Goal: Information Seeking & Learning: Learn about a topic

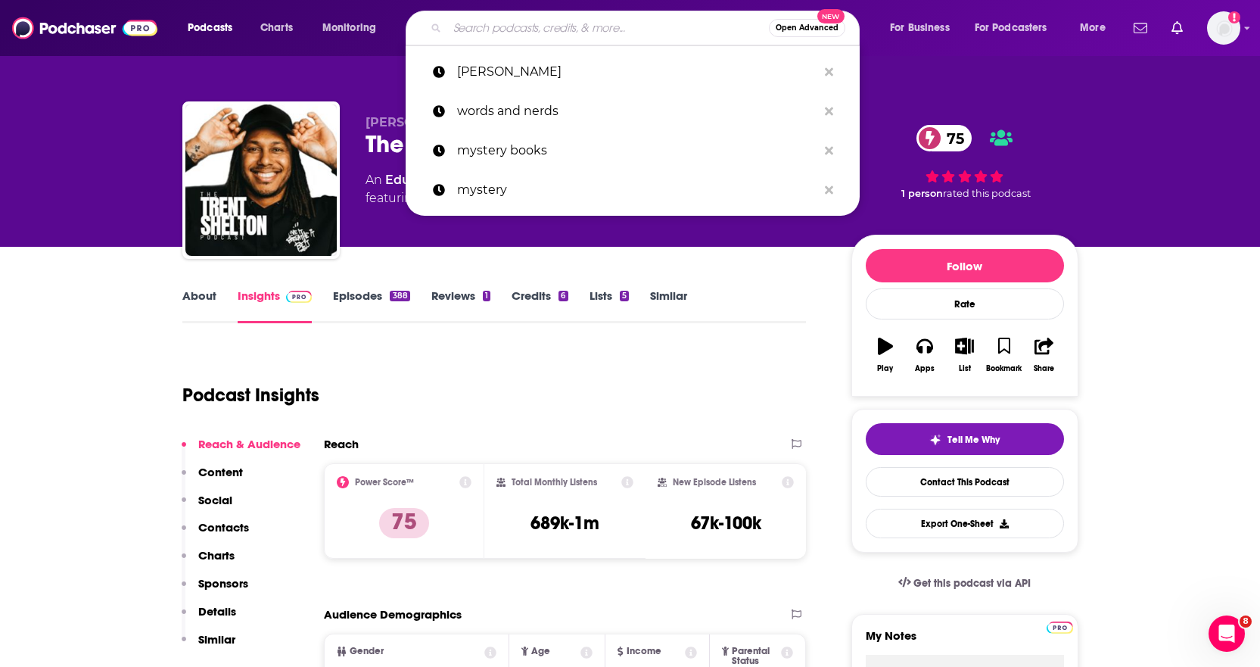
click at [501, 22] on input "Search podcasts, credits, & more..." at bounding box center [608, 28] width 322 height 24
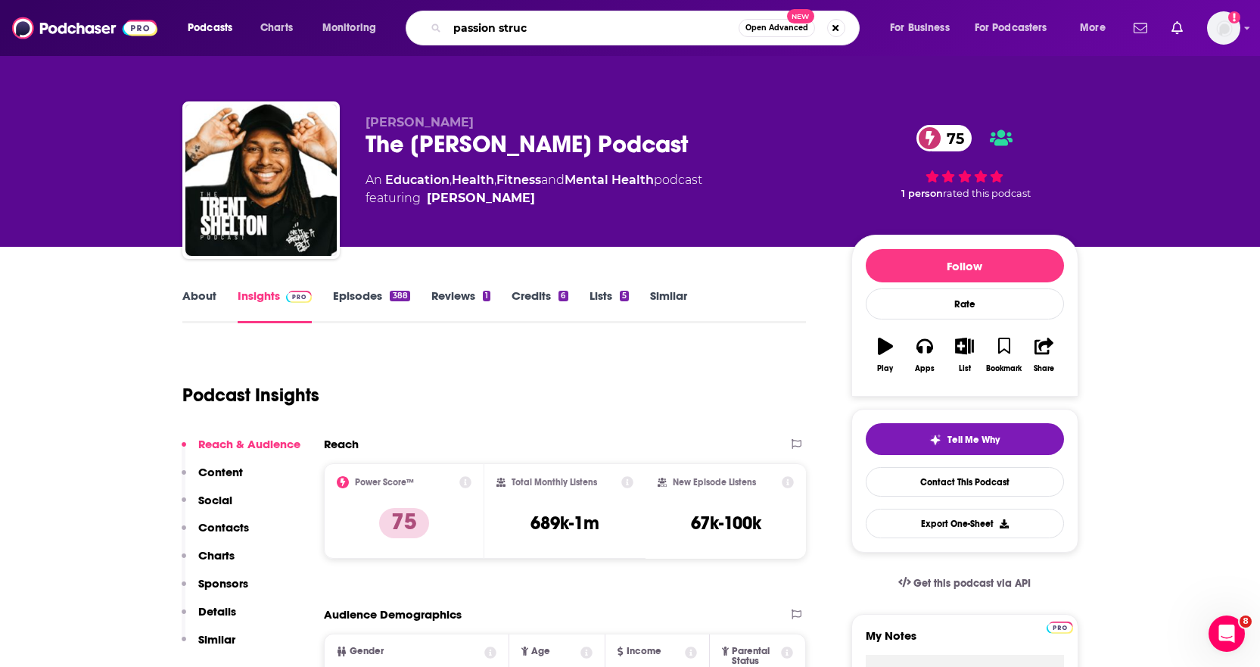
type input "passion struck"
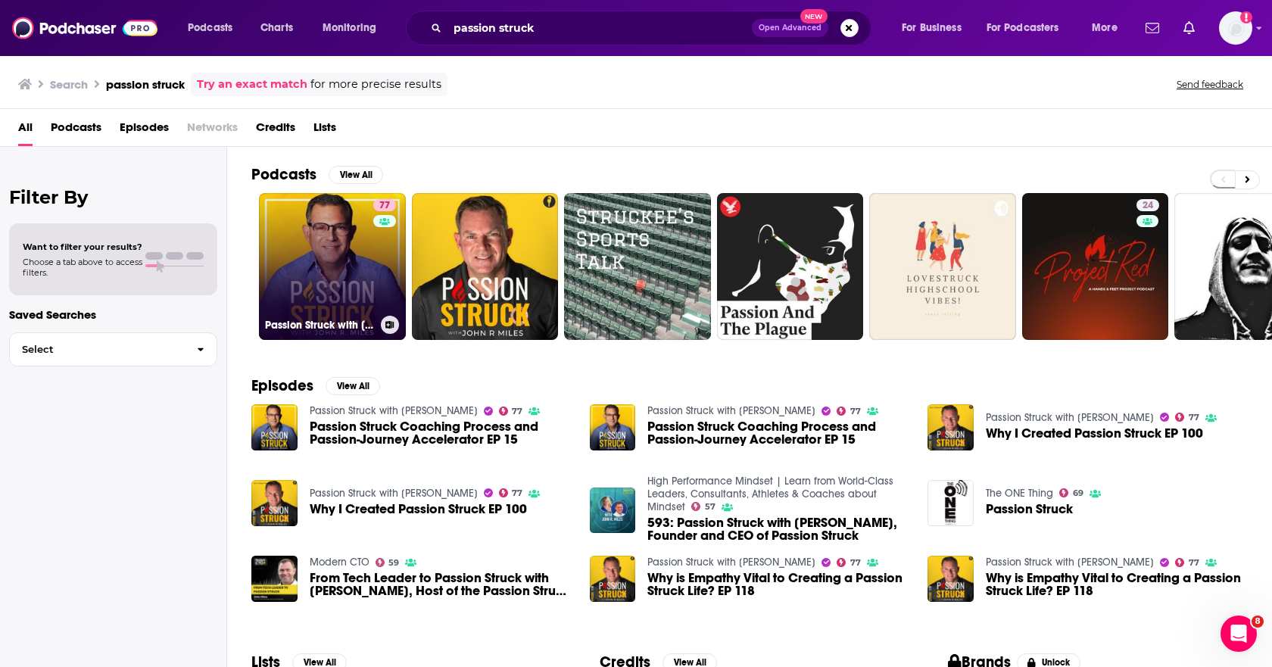
click at [354, 257] on link "77 Passion Struck with John R. Miles" at bounding box center [332, 266] width 147 height 147
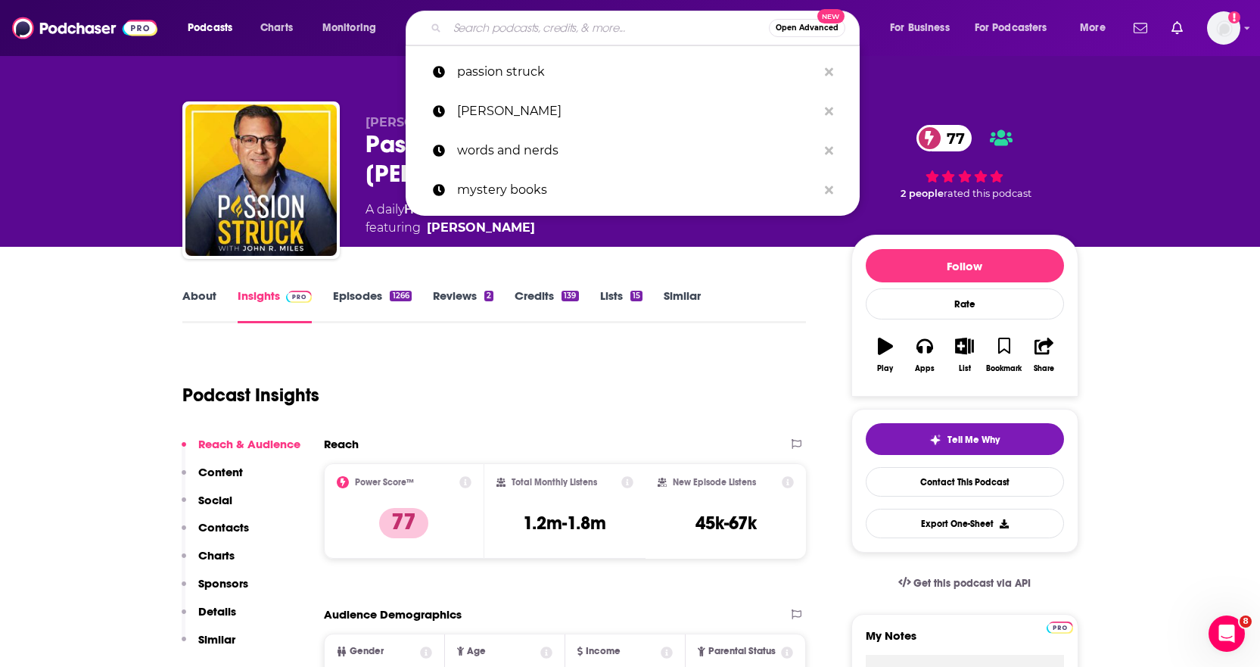
click at [620, 26] on input "Search podcasts, credits, & more..." at bounding box center [608, 28] width 322 height 24
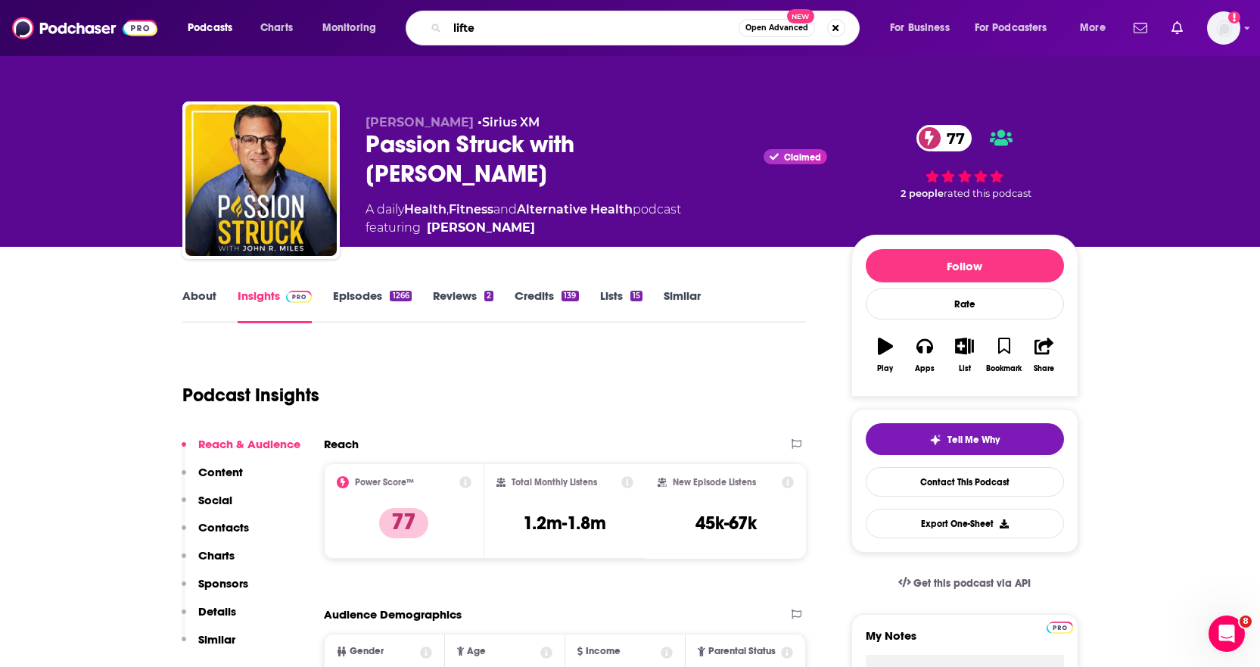
type input "lifted"
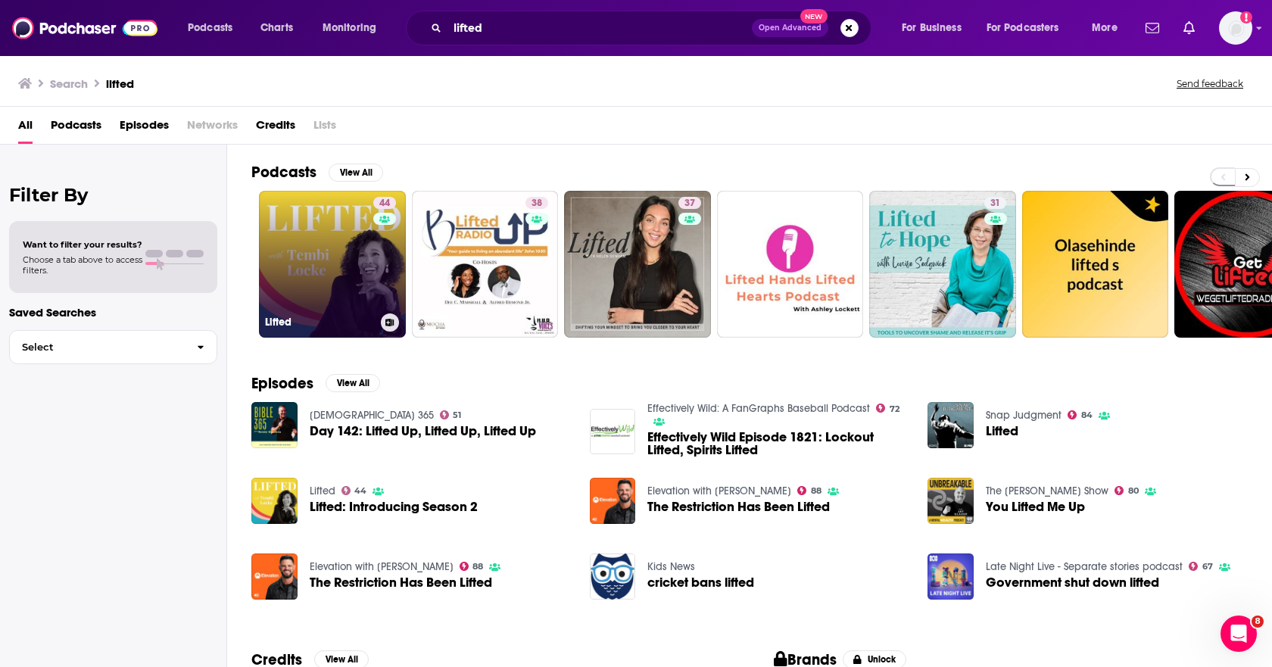
click at [347, 278] on link "44 Lifted" at bounding box center [332, 264] width 147 height 147
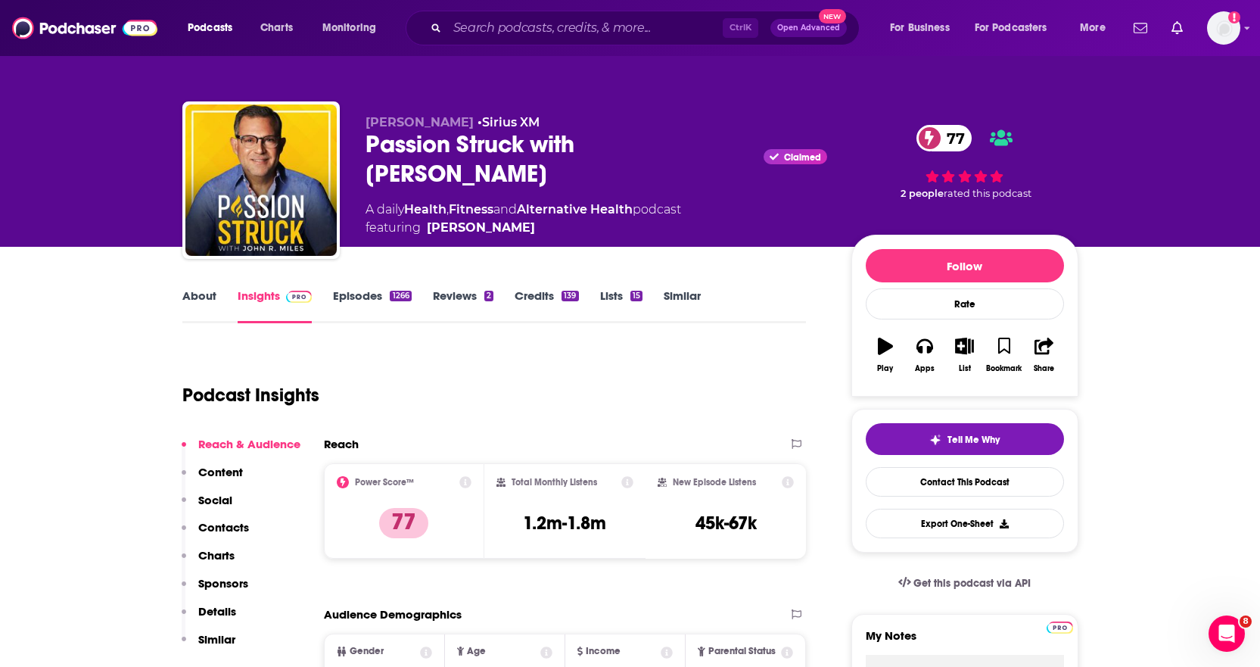
click at [215, 298] on link "About" at bounding box center [199, 305] width 34 height 35
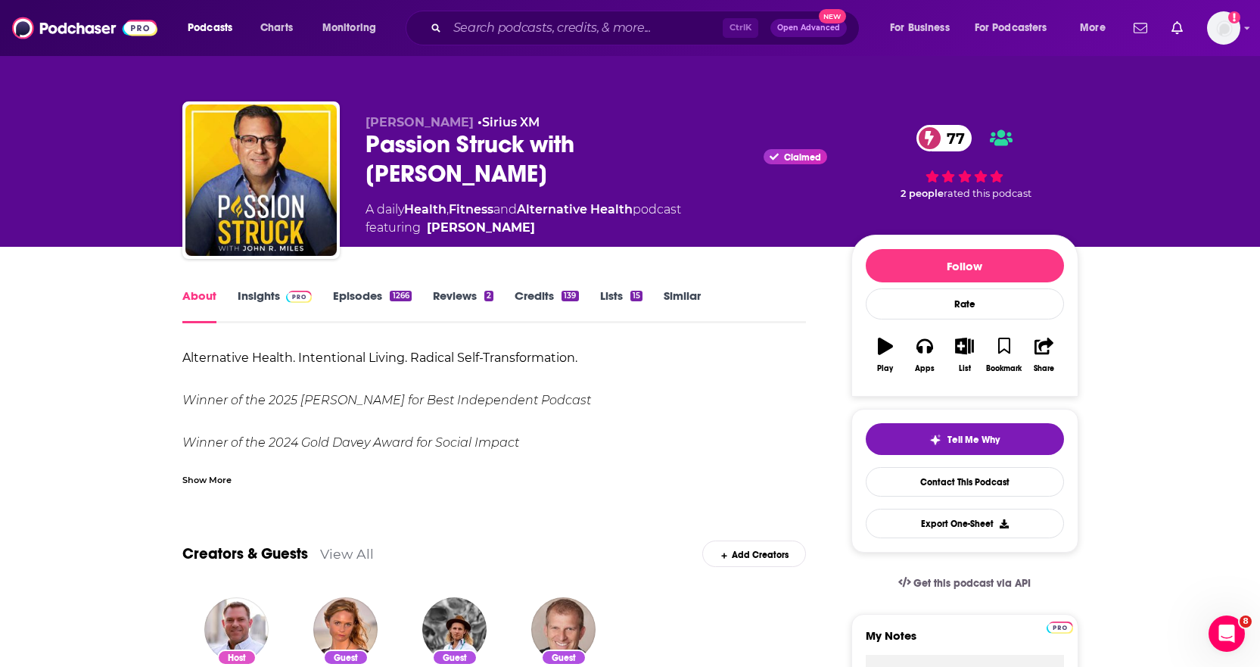
click at [239, 302] on link "Insights" at bounding box center [275, 305] width 75 height 35
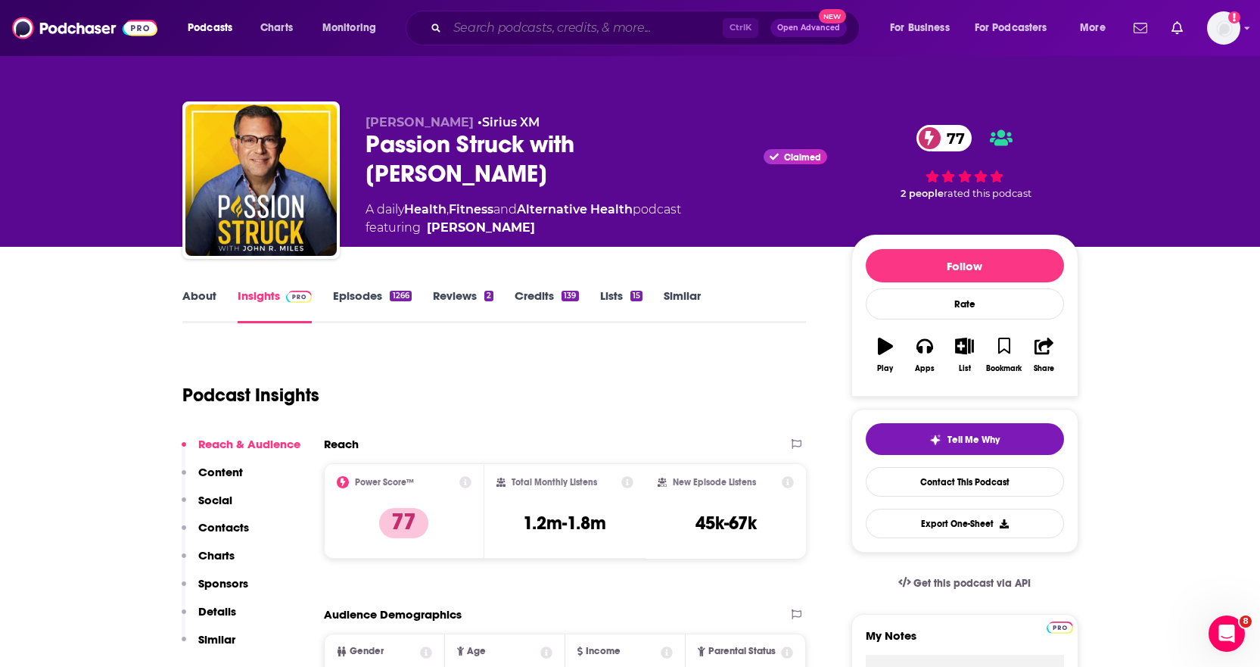
click at [484, 36] on input "Search podcasts, credits, & more..." at bounding box center [585, 28] width 276 height 24
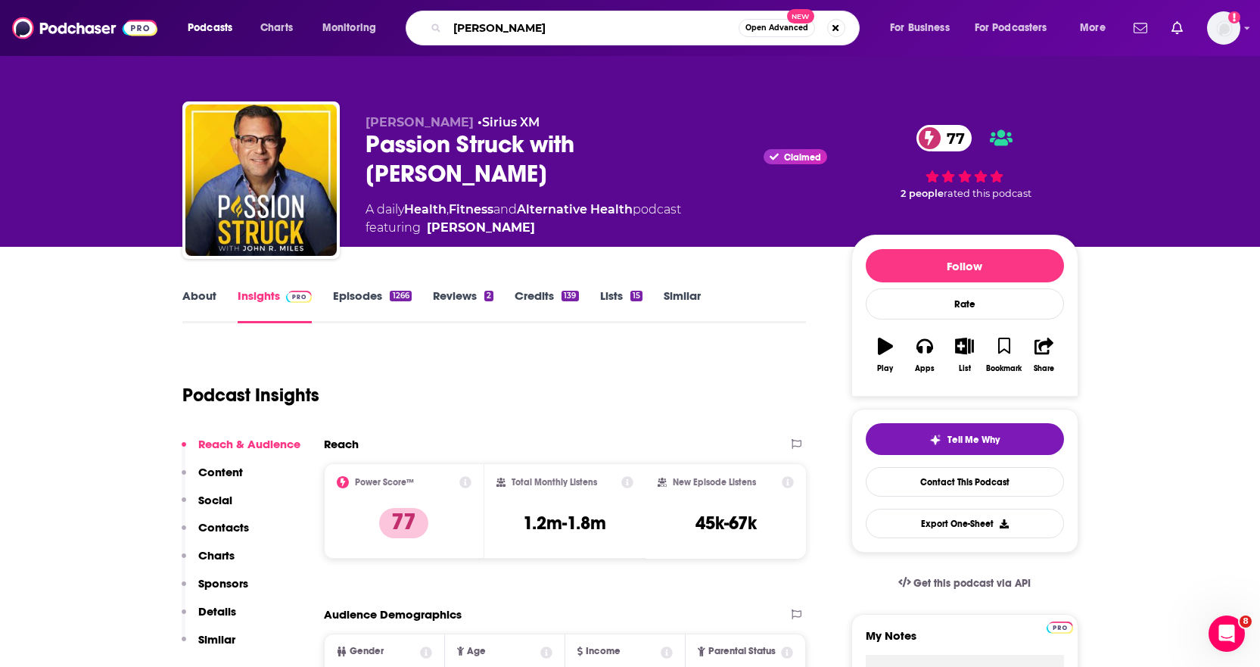
type input "trent shelton"
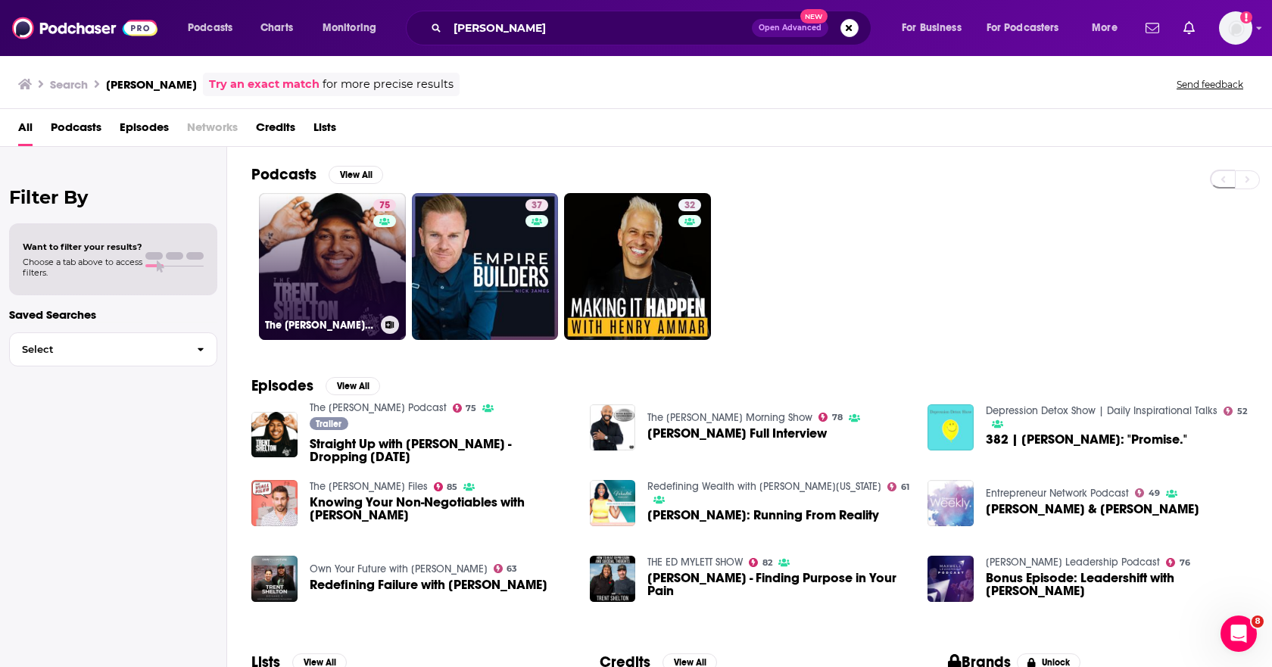
click at [301, 292] on link "75 The Trent Shelton Podcast" at bounding box center [332, 266] width 147 height 147
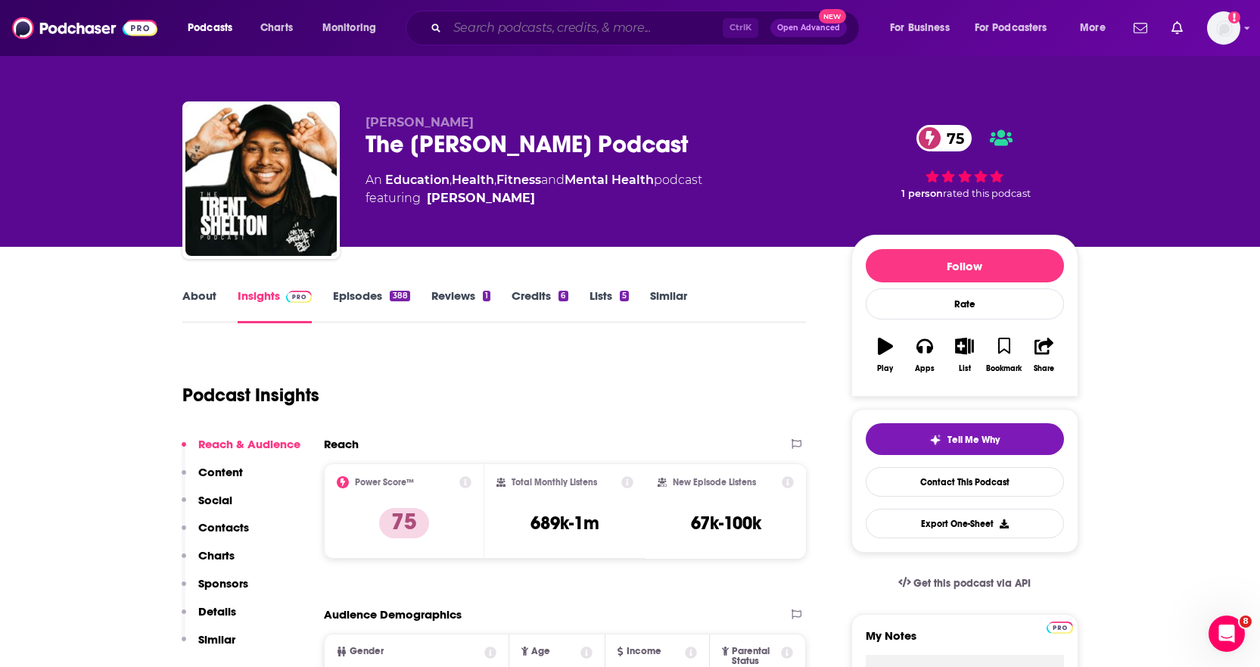
click at [506, 26] on input "Search podcasts, credits, & more..." at bounding box center [585, 28] width 276 height 24
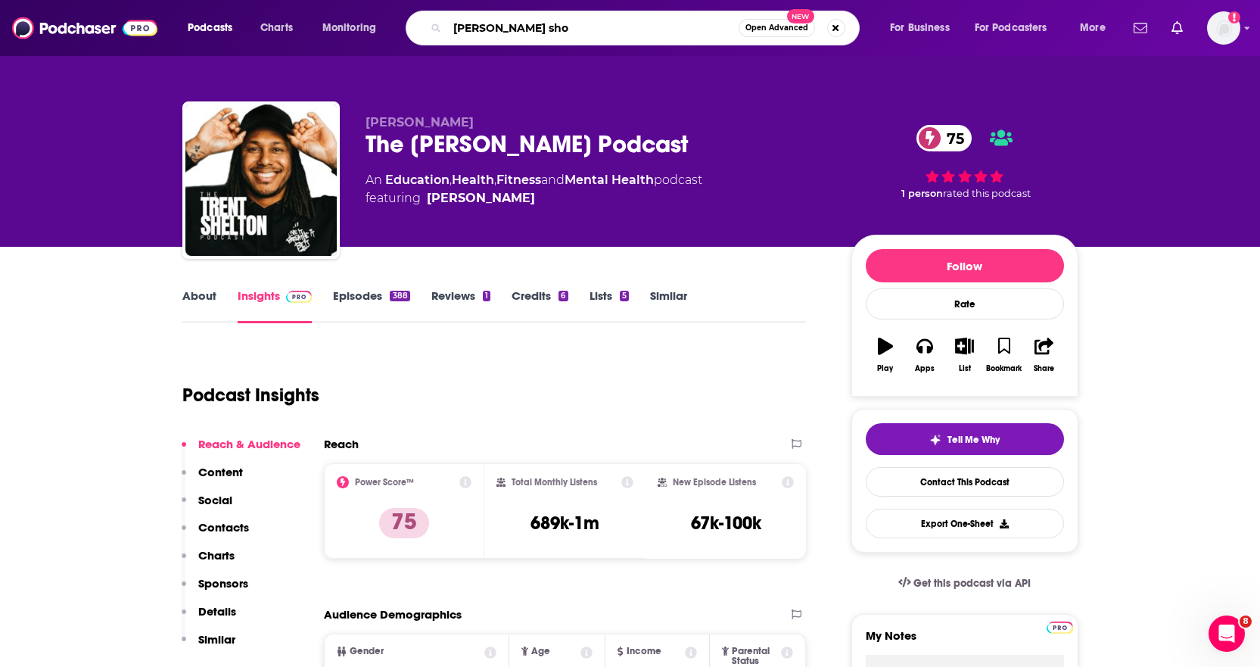
type input "daryn olien show"
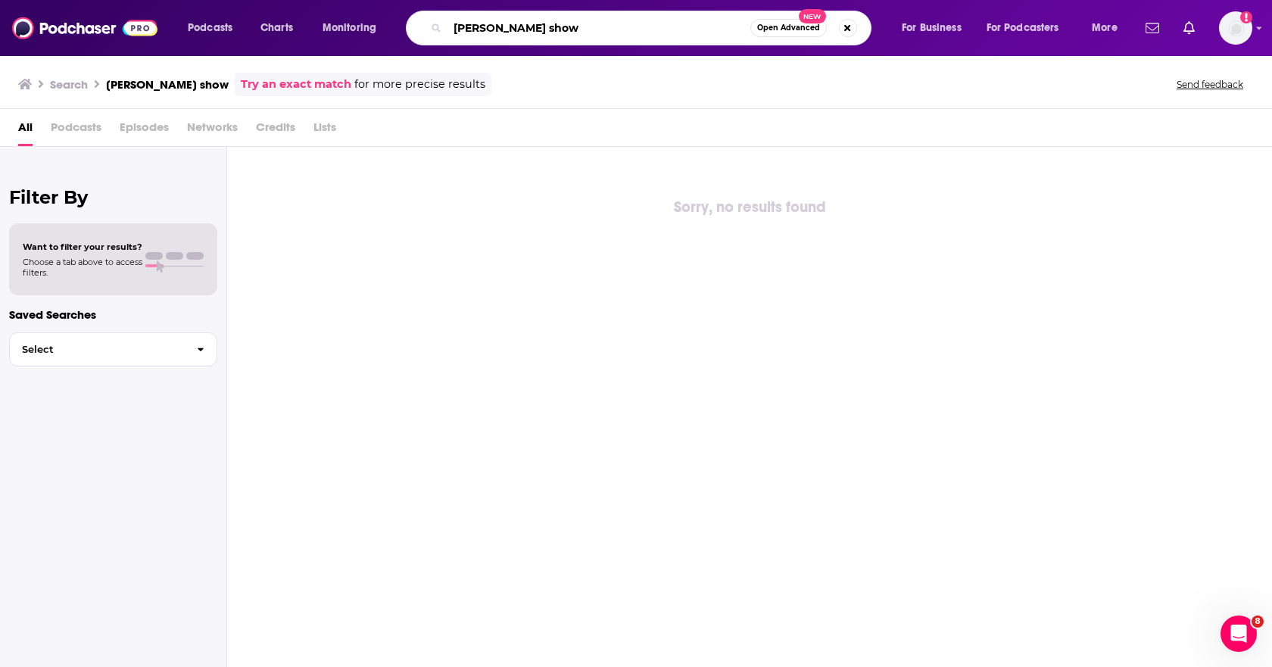
drag, startPoint x: 575, startPoint y: 26, endPoint x: 273, endPoint y: 2, distance: 303.0
click at [294, 18] on div "Podcasts Charts Monitoring daryn olien show Open Advanced New For Business For …" at bounding box center [654, 28] width 955 height 35
type input "olien show"
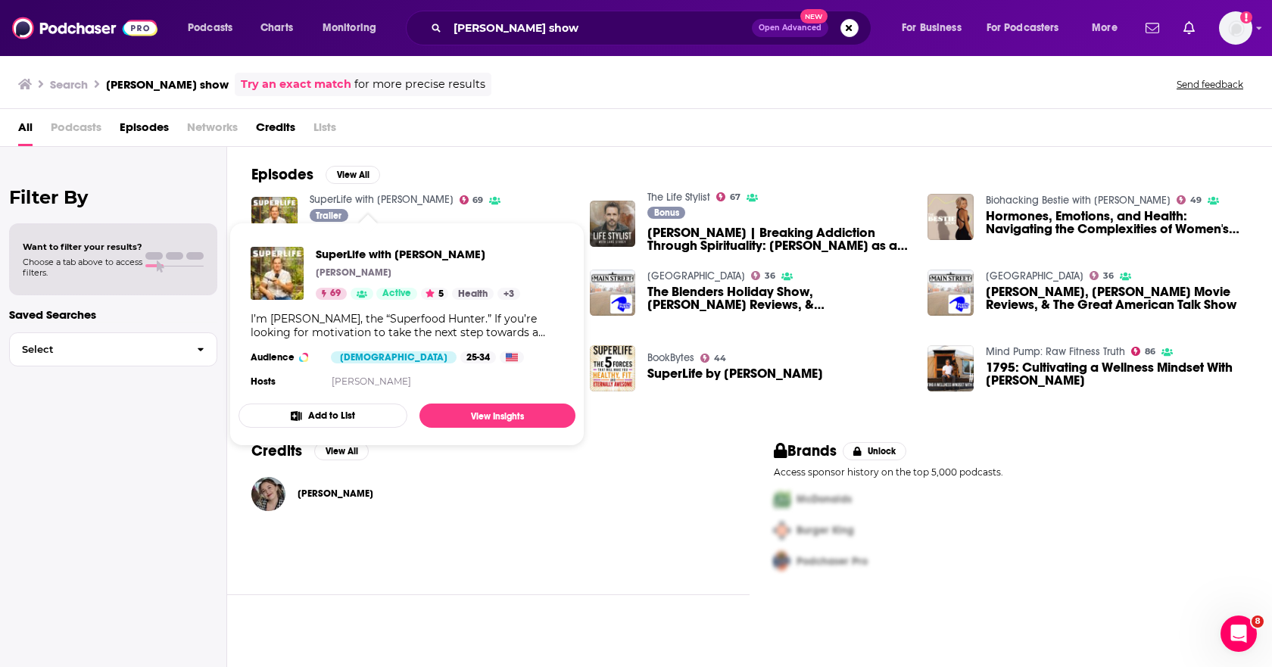
click at [384, 198] on link "SuperLife with Darin Olien" at bounding box center [382, 199] width 144 height 13
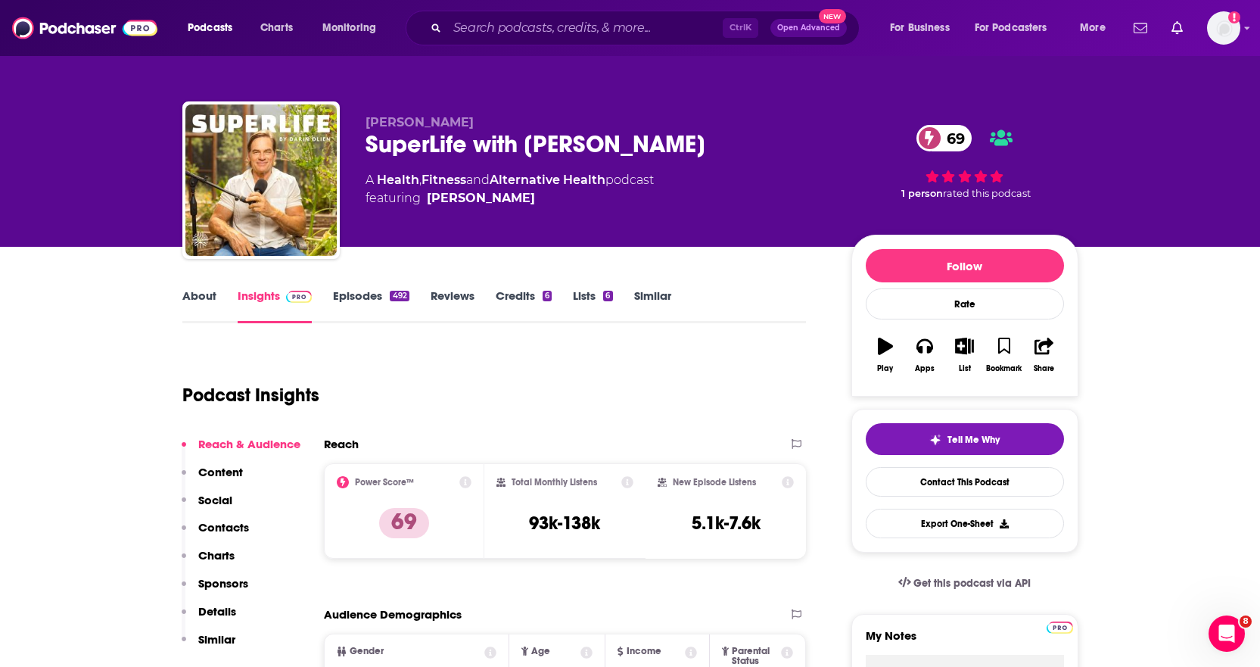
click at [201, 292] on link "About" at bounding box center [199, 305] width 34 height 35
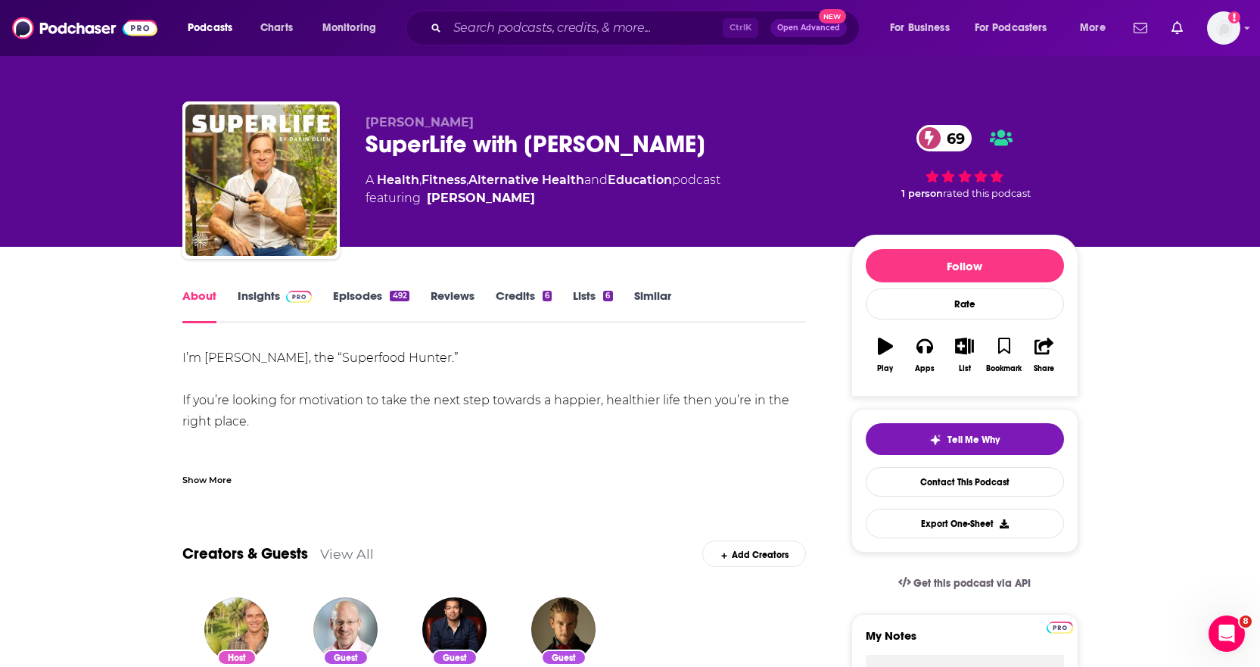
click at [247, 303] on link "Insights" at bounding box center [275, 305] width 75 height 35
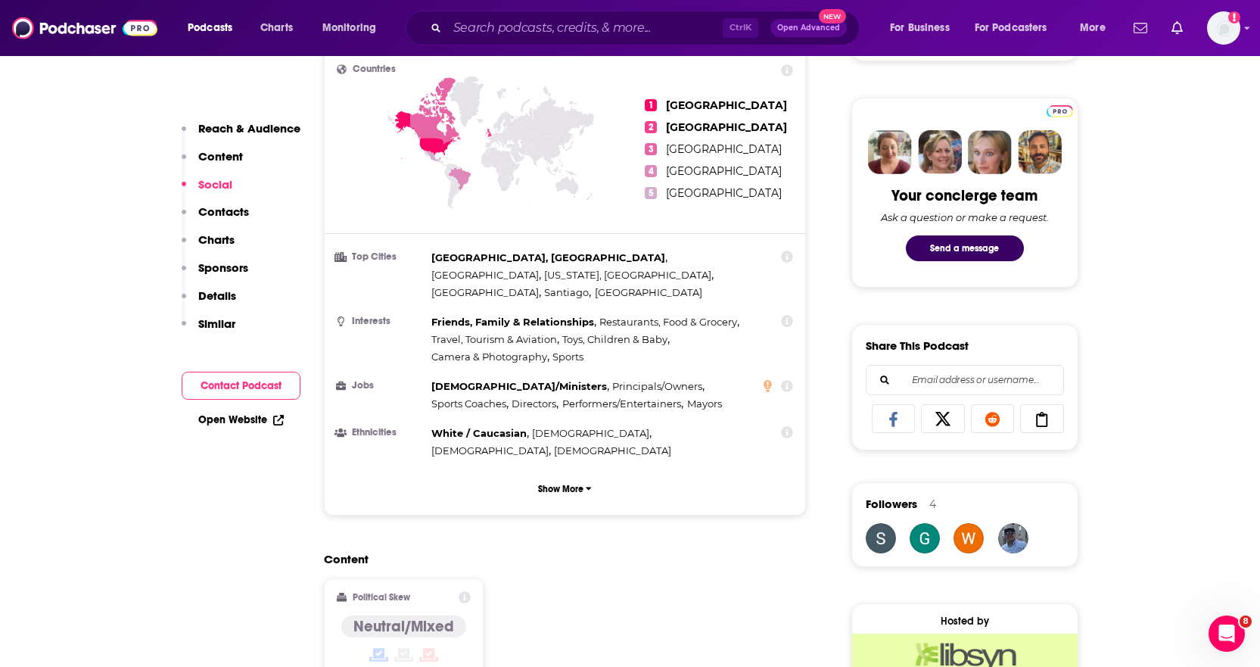
scroll to position [76, 0]
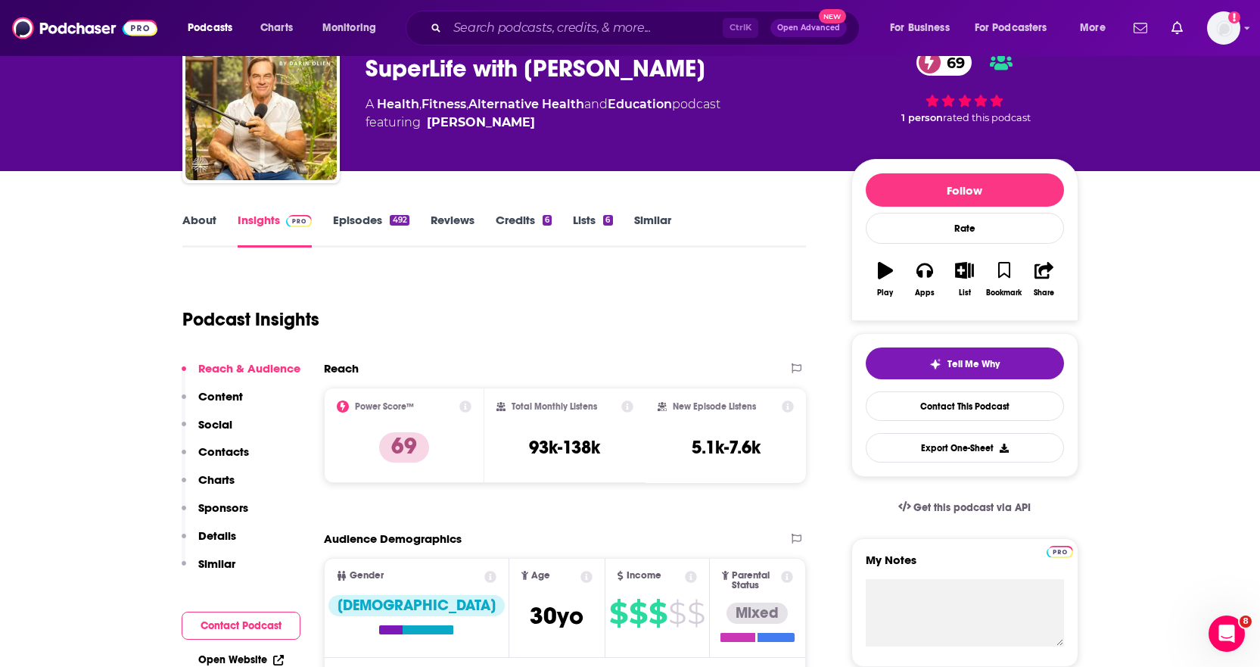
click at [352, 220] on link "Episodes 492" at bounding box center [371, 230] width 76 height 35
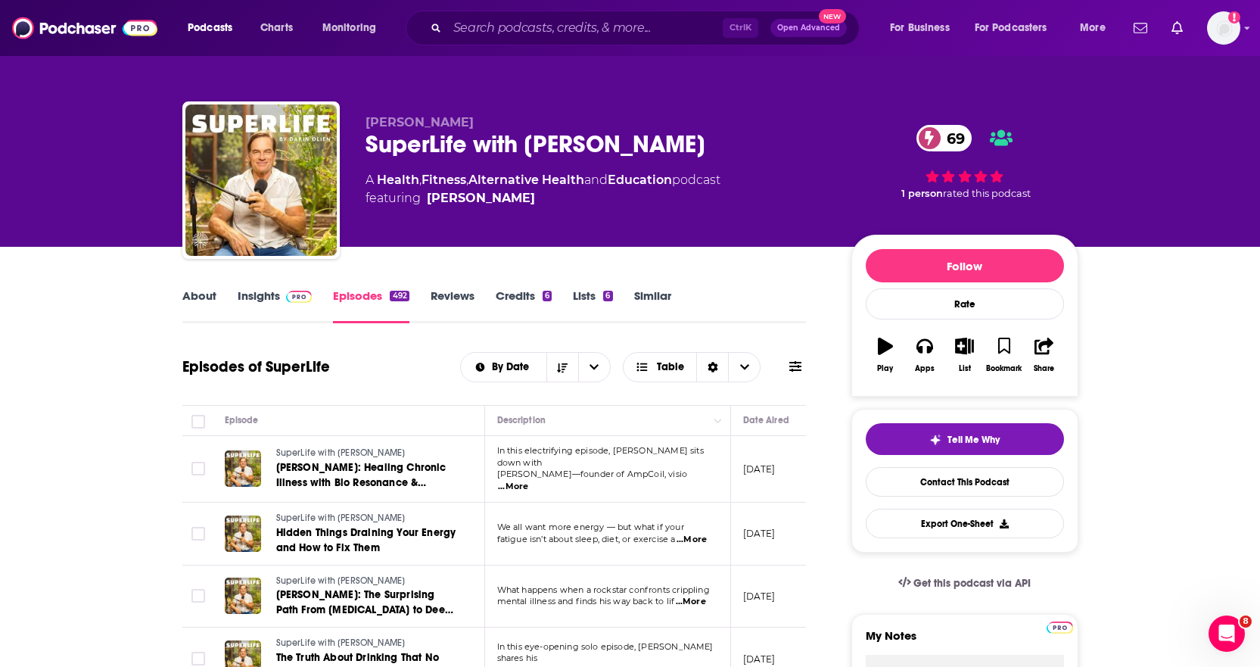
click at [273, 295] on link "Insights" at bounding box center [275, 305] width 75 height 35
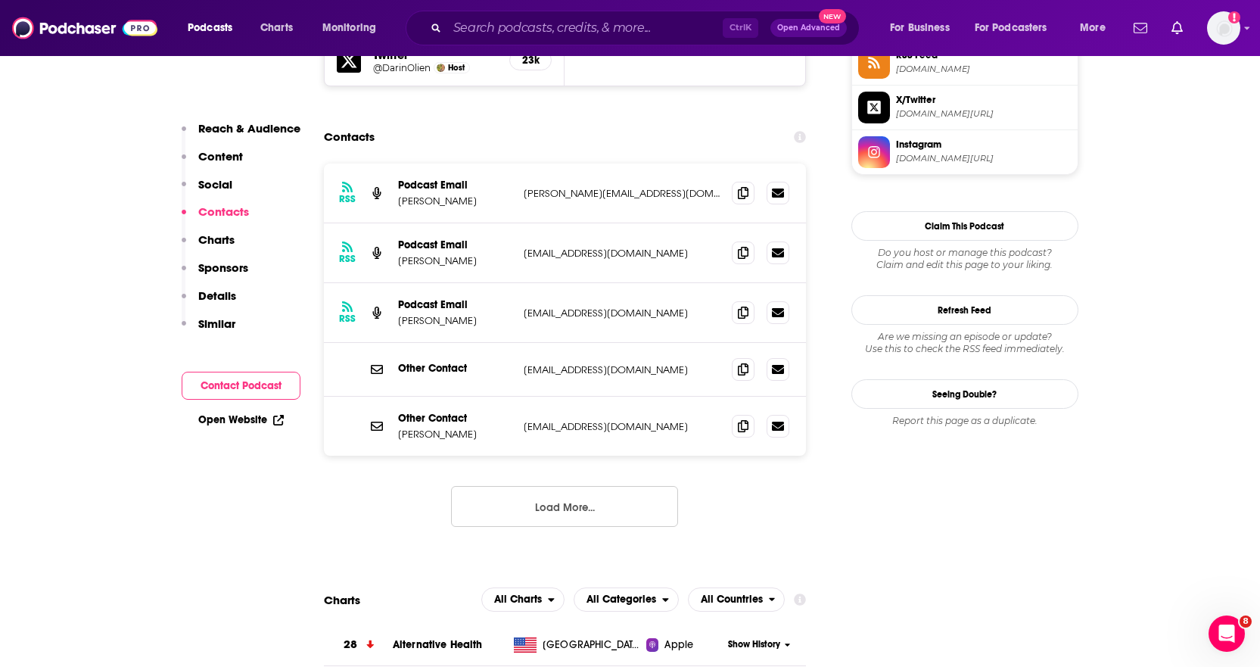
scroll to position [1438, 0]
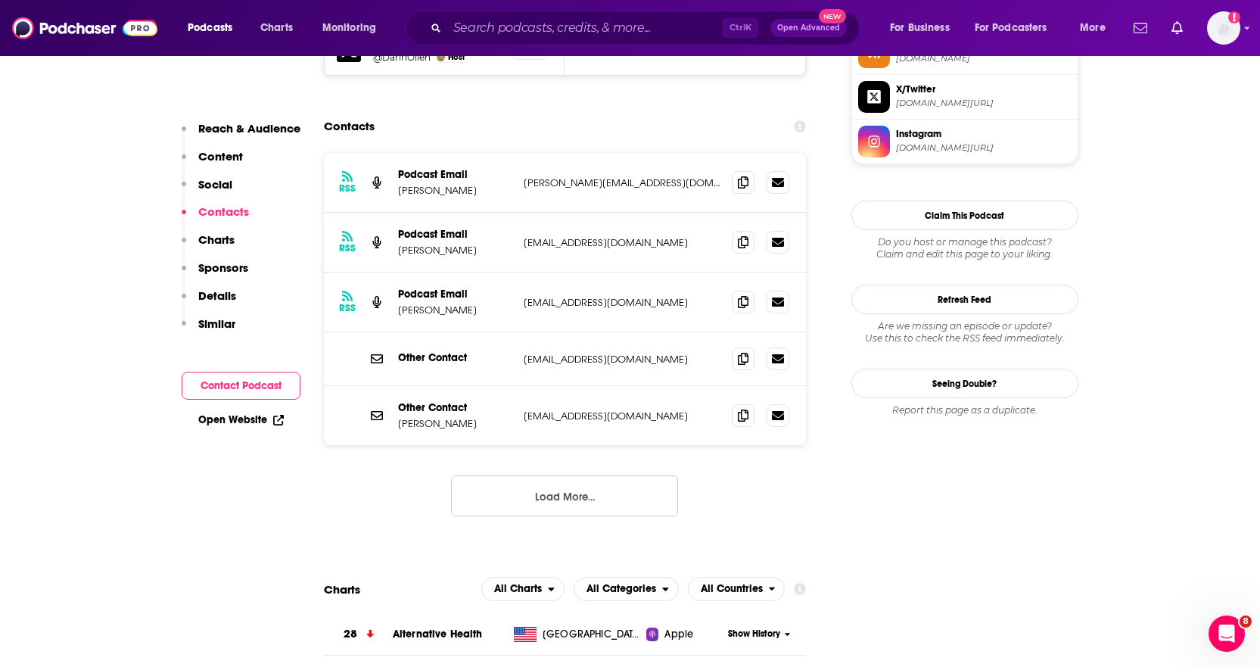
click at [628, 475] on button "Load More..." at bounding box center [564, 495] width 227 height 41
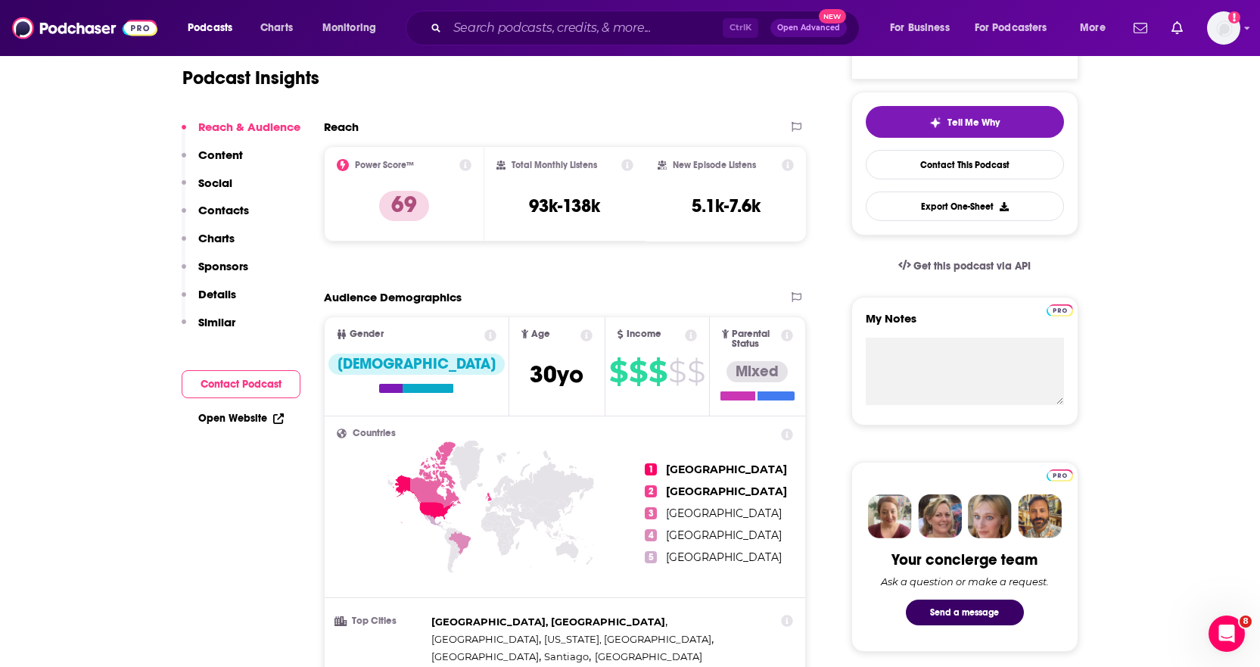
scroll to position [0, 0]
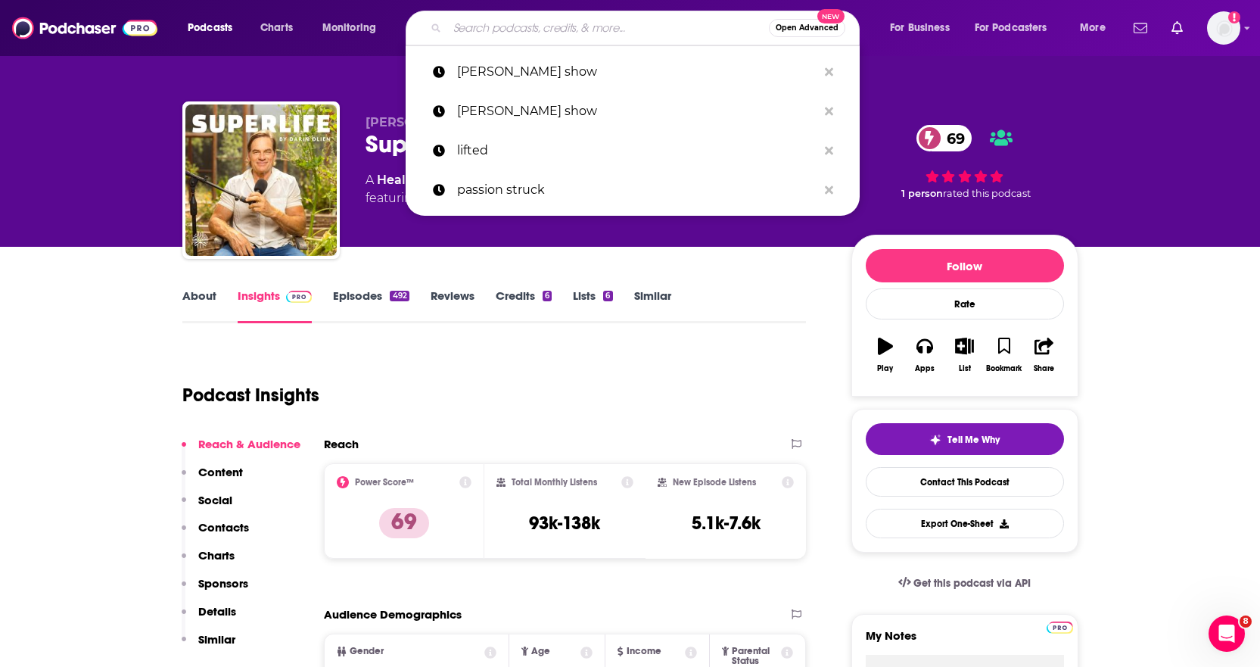
click at [500, 30] on input "Search podcasts, credits, & more..." at bounding box center [608, 28] width 322 height 24
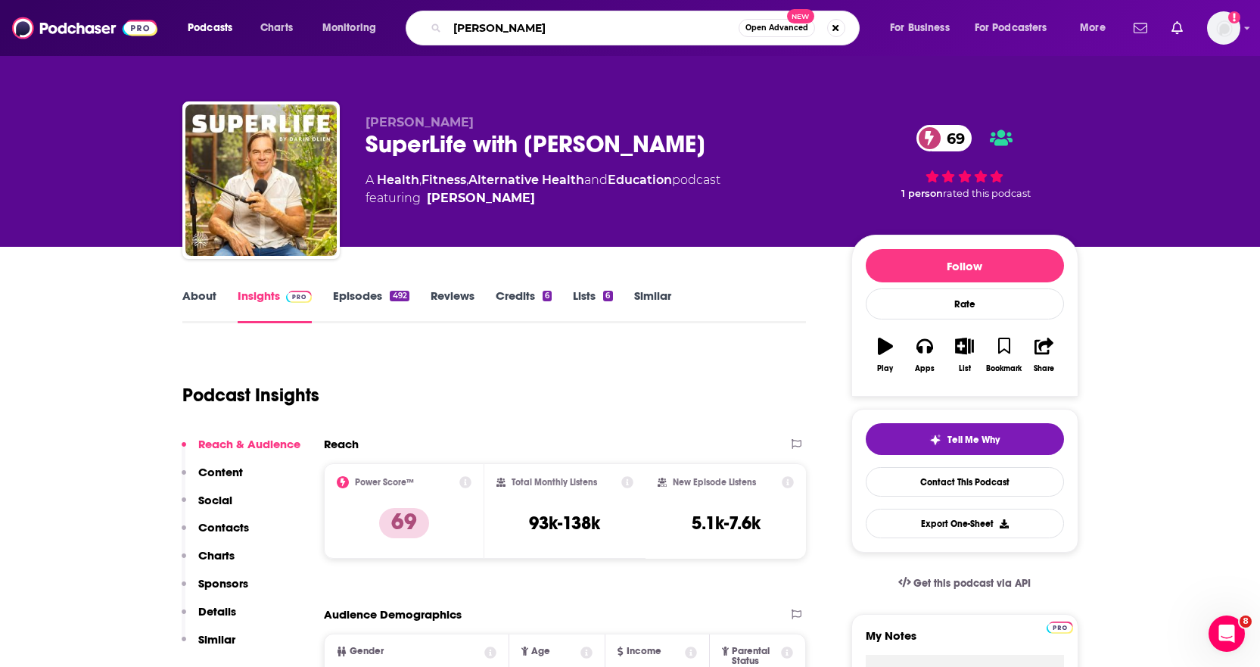
type input "darin olien"
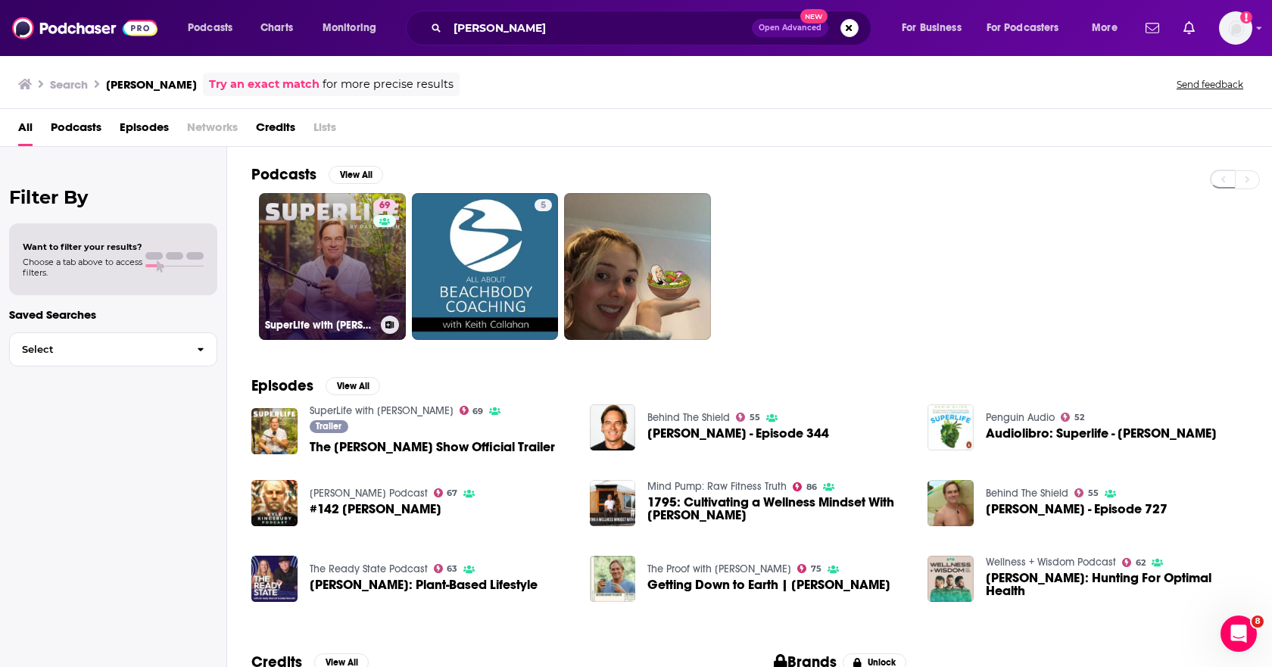
click at [294, 292] on link "69 SuperLife with Darin Olien" at bounding box center [332, 266] width 147 height 147
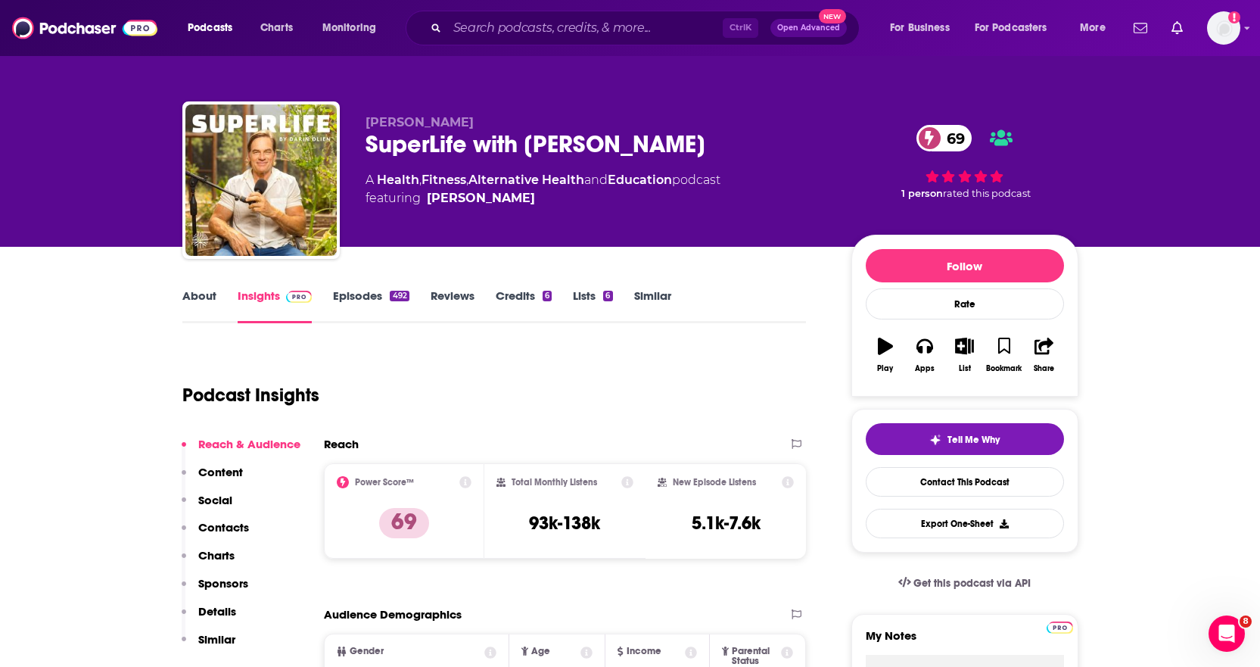
click at [198, 298] on link "About" at bounding box center [199, 305] width 34 height 35
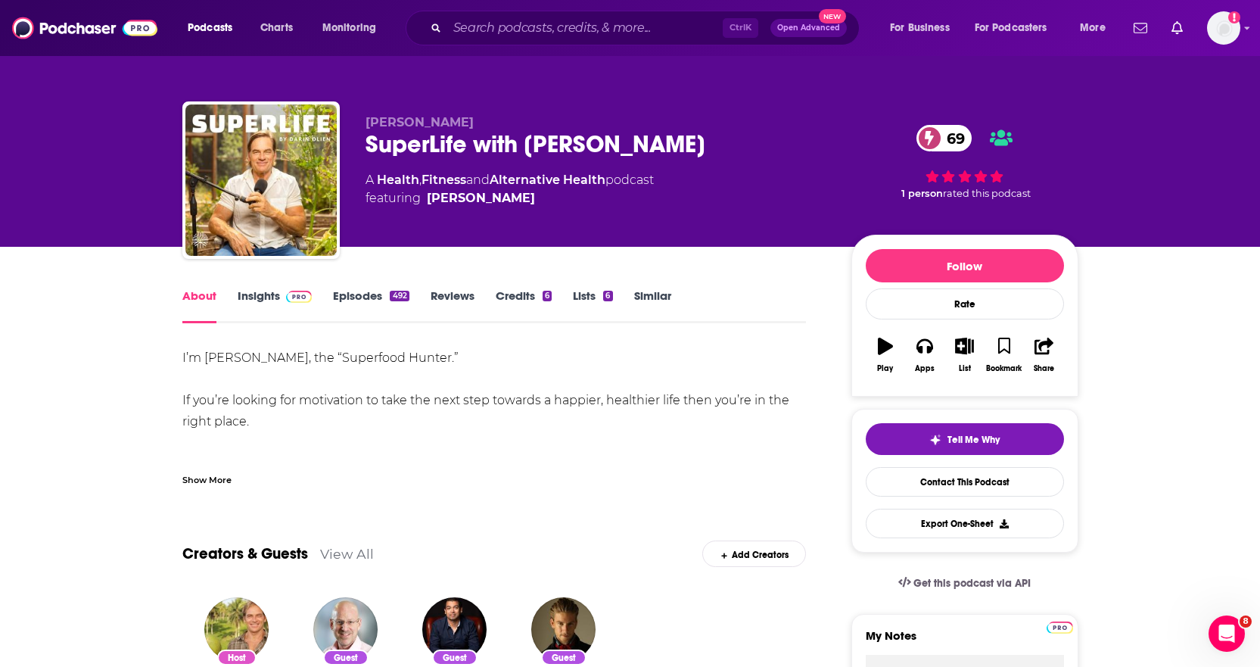
click at [272, 298] on link "Insights" at bounding box center [275, 305] width 75 height 35
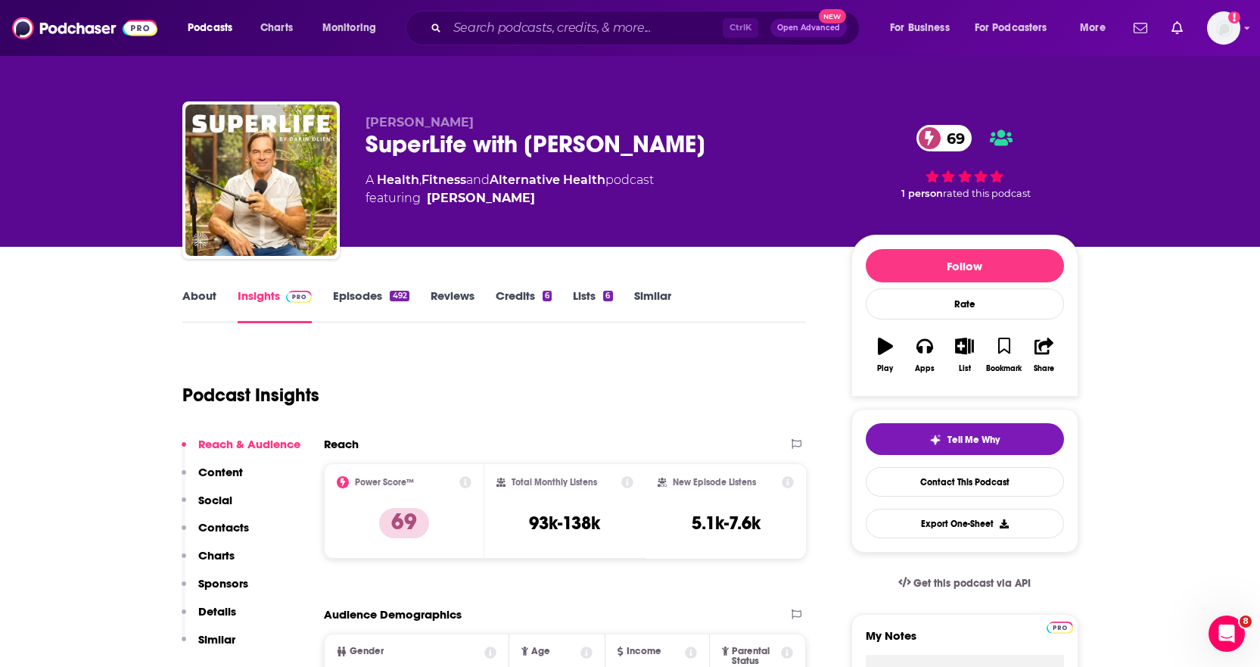
click at [369, 298] on link "Episodes 492" at bounding box center [371, 305] width 76 height 35
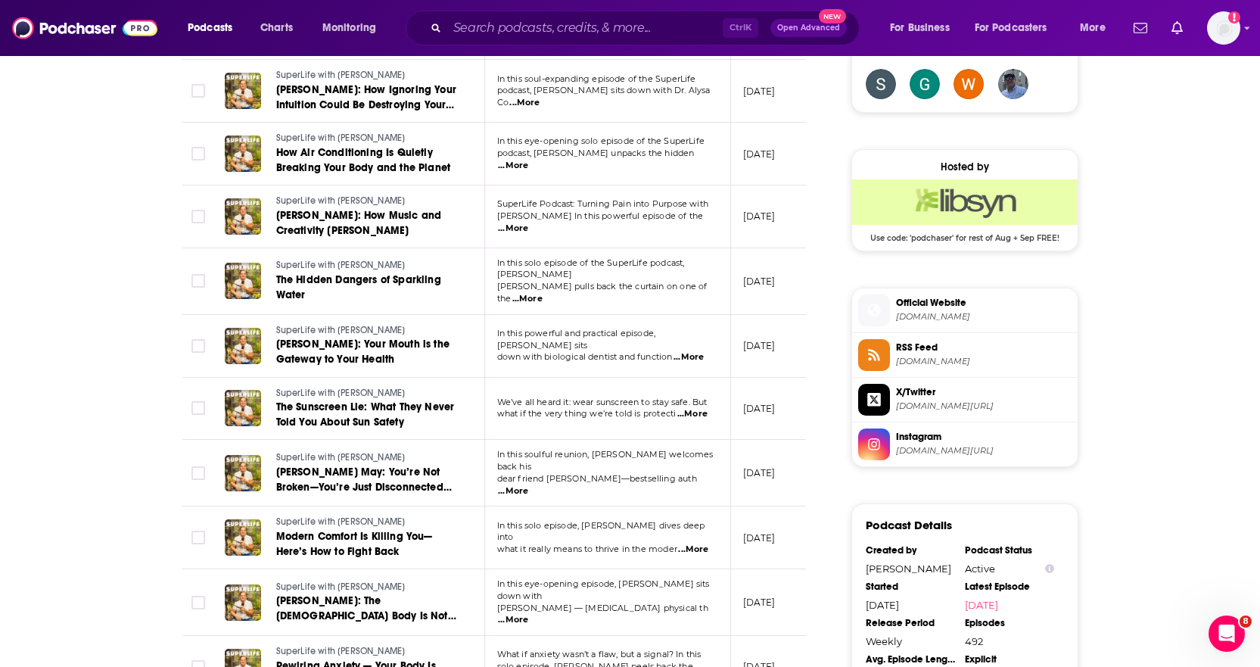
scroll to position [1211, 0]
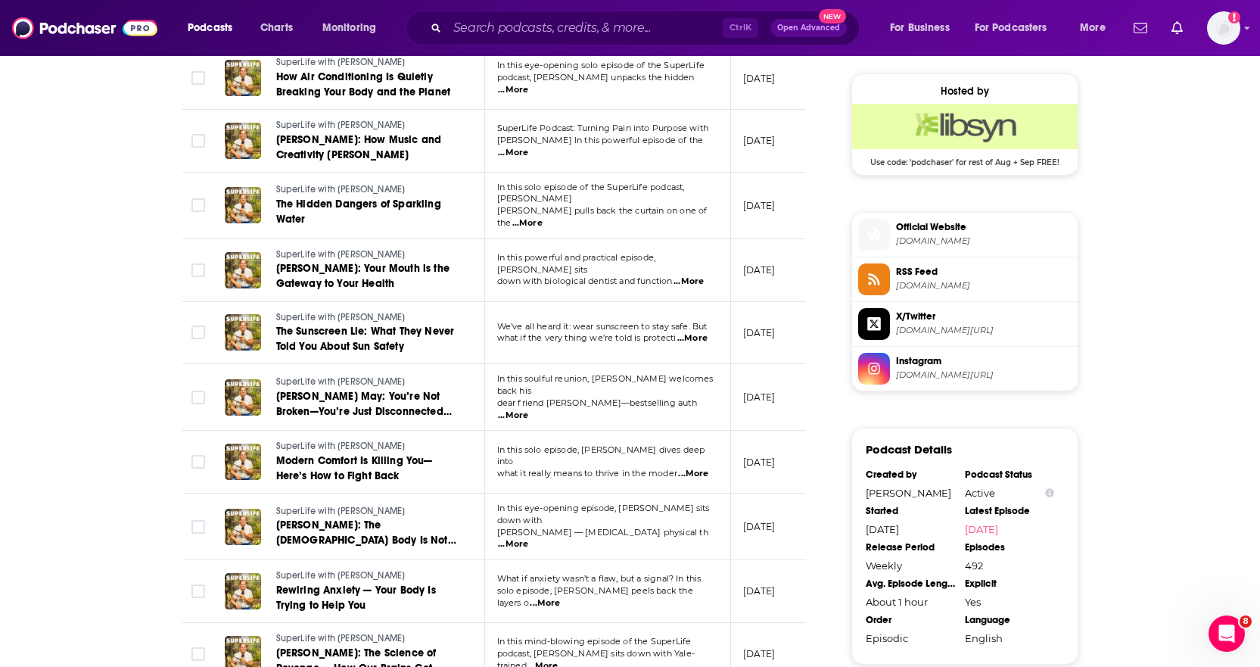
click at [528, 538] on span "...More" at bounding box center [513, 544] width 30 height 12
click at [85, 485] on div "About Insights Episodes 492 Reviews Credits 6 Lists 6 Similar Episodes of Super…" at bounding box center [630, 49] width 1260 height 2027
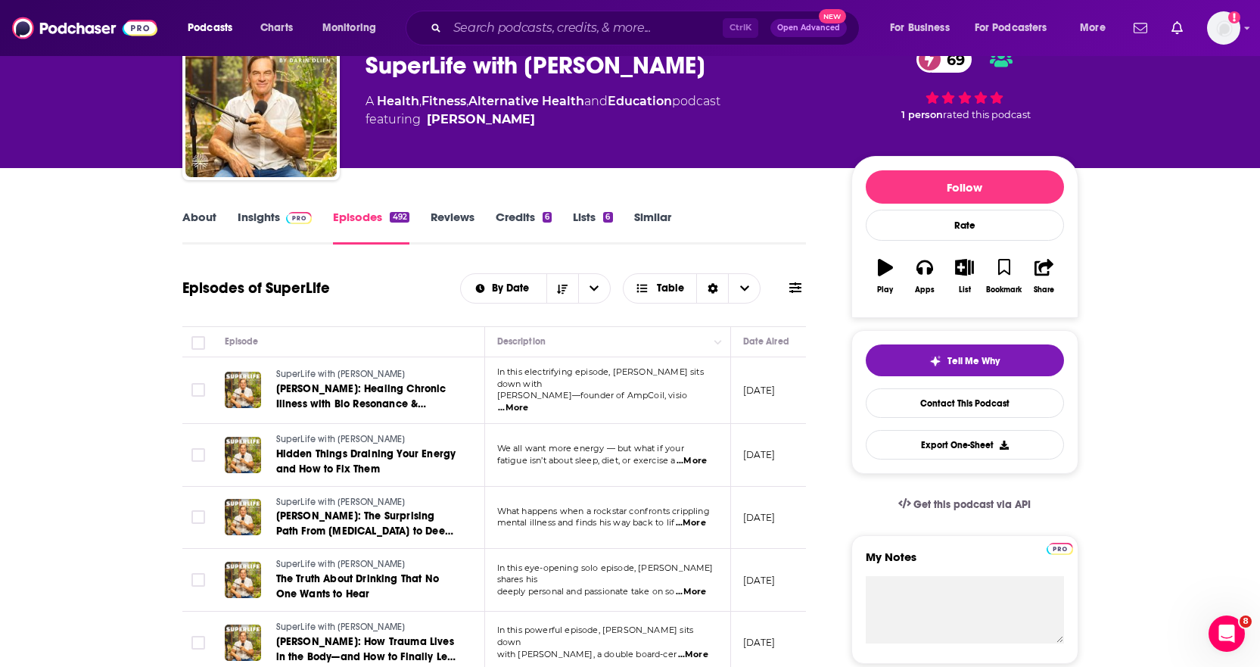
scroll to position [0, 0]
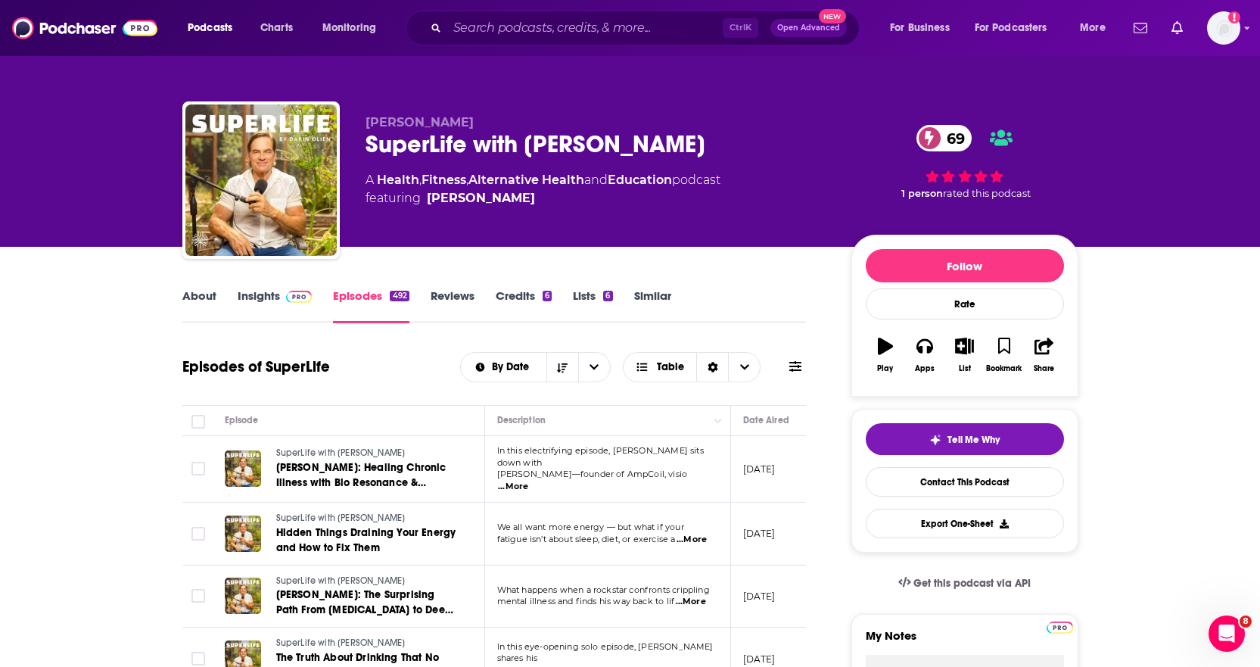
click at [212, 298] on link "About" at bounding box center [199, 305] width 34 height 35
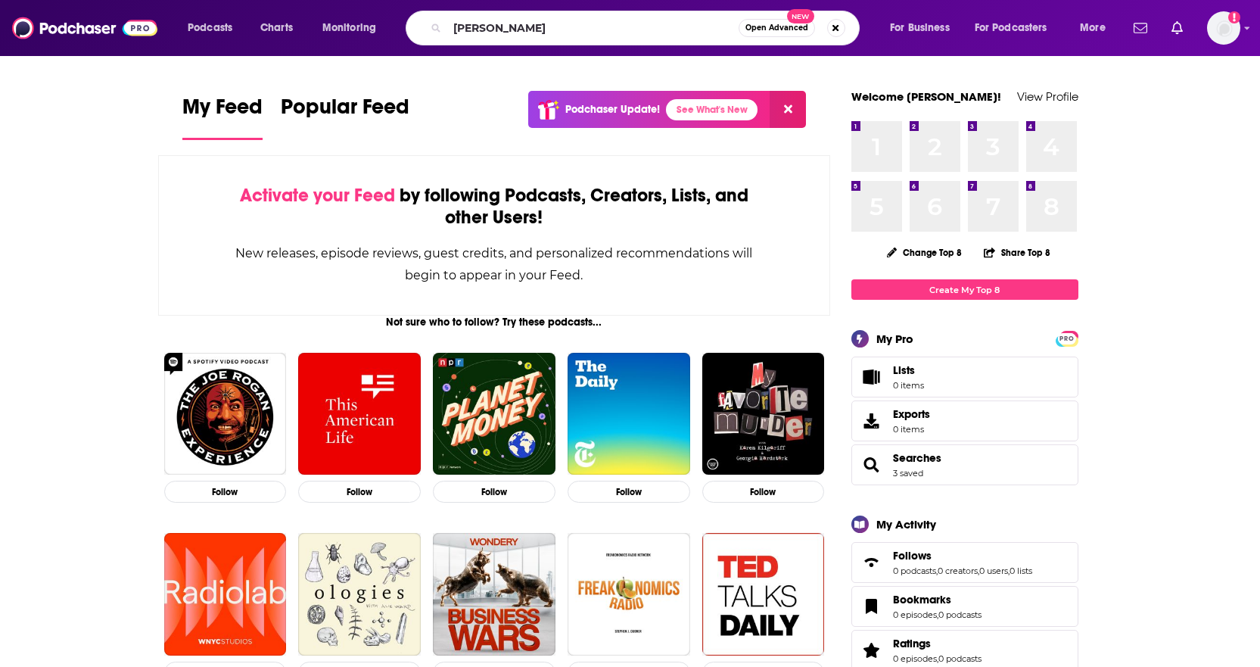
type input "mayim bialik"
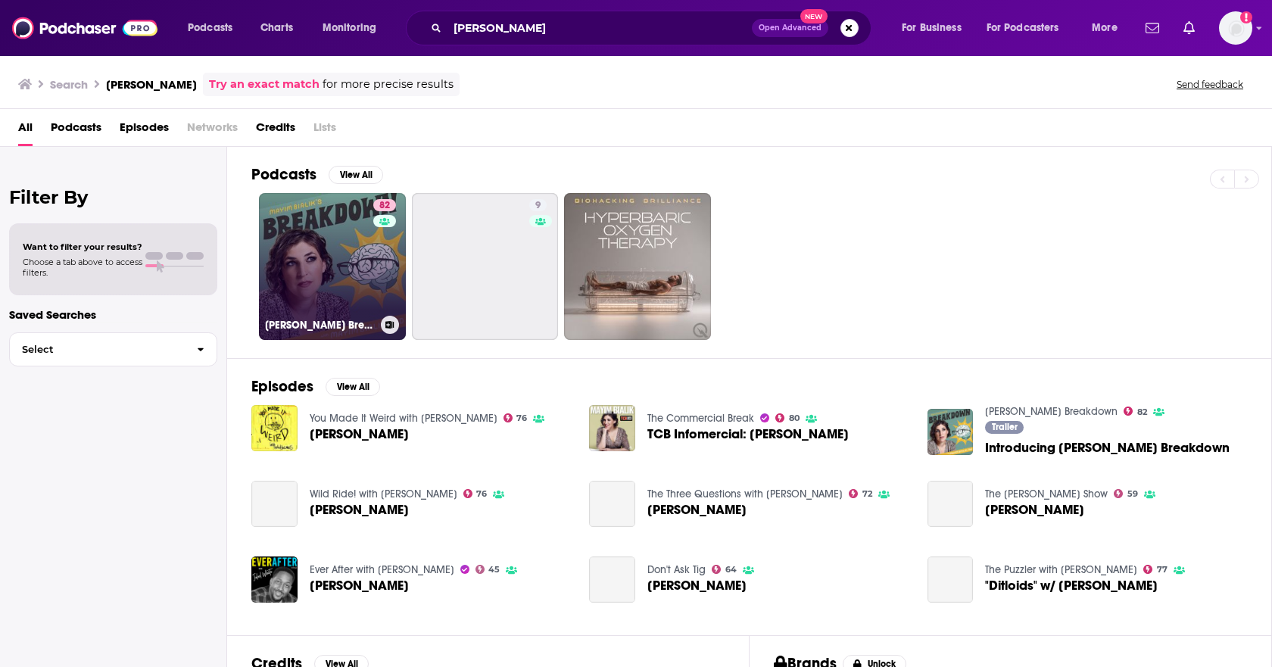
click at [329, 276] on link "82 Mayim Bialik's Breakdown" at bounding box center [332, 266] width 147 height 147
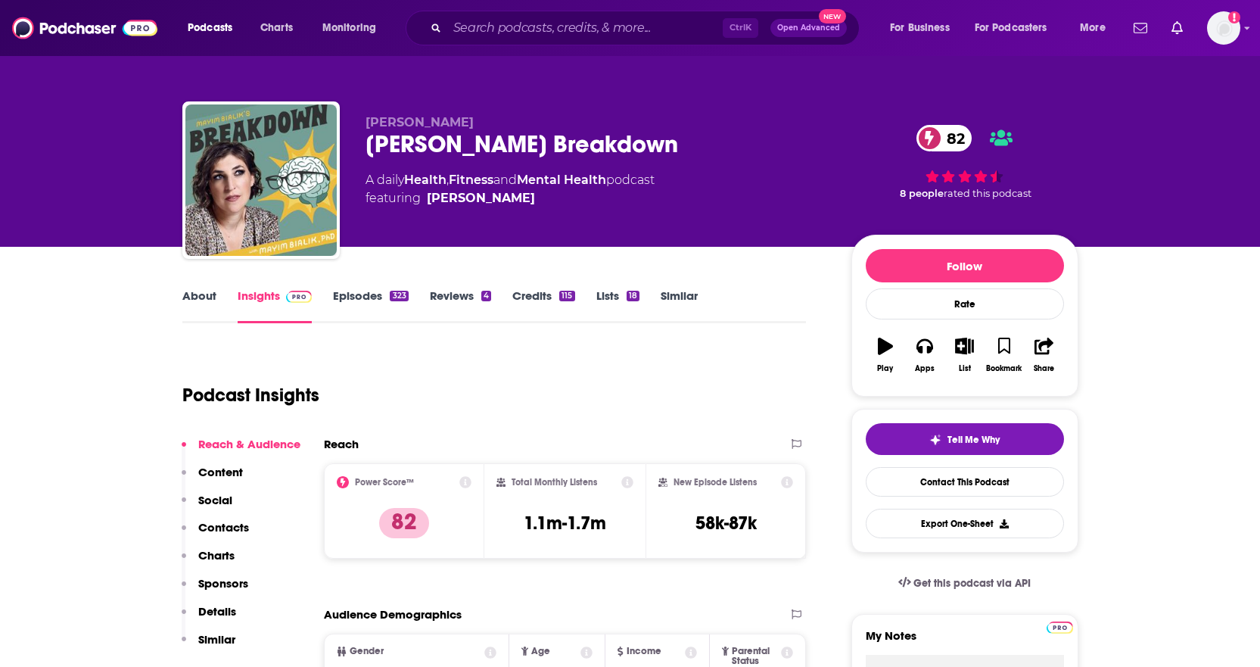
click at [204, 296] on link "About" at bounding box center [199, 305] width 34 height 35
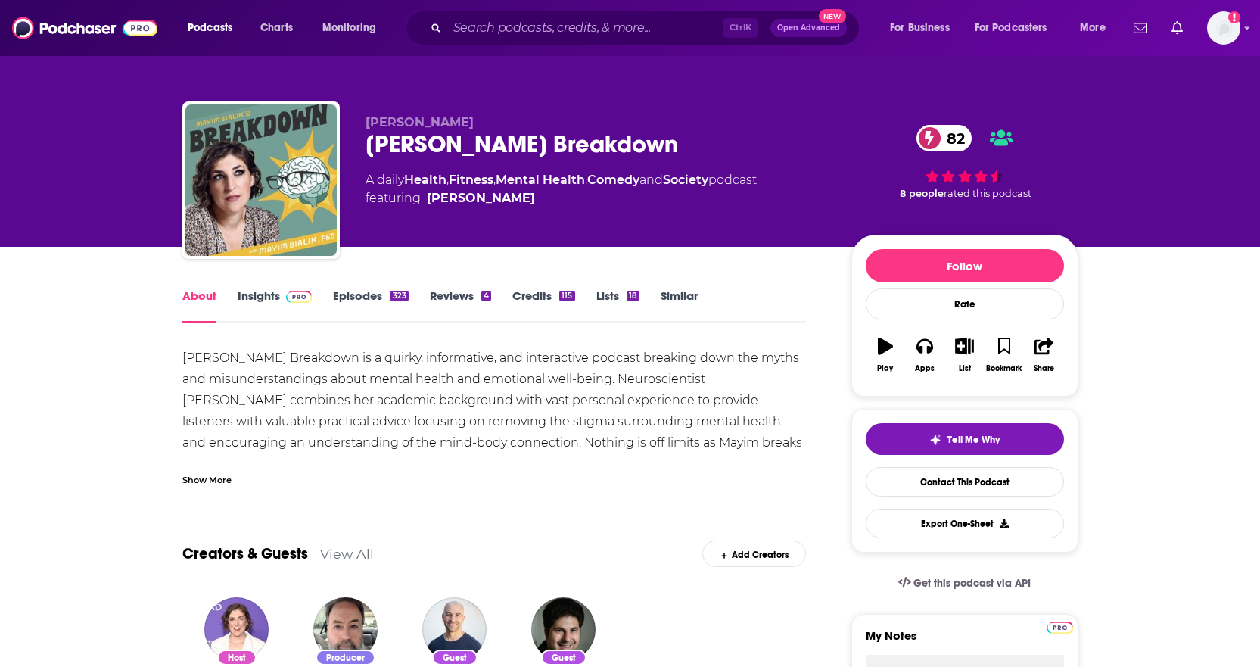
click at [217, 476] on div "Show More" at bounding box center [206, 479] width 49 height 14
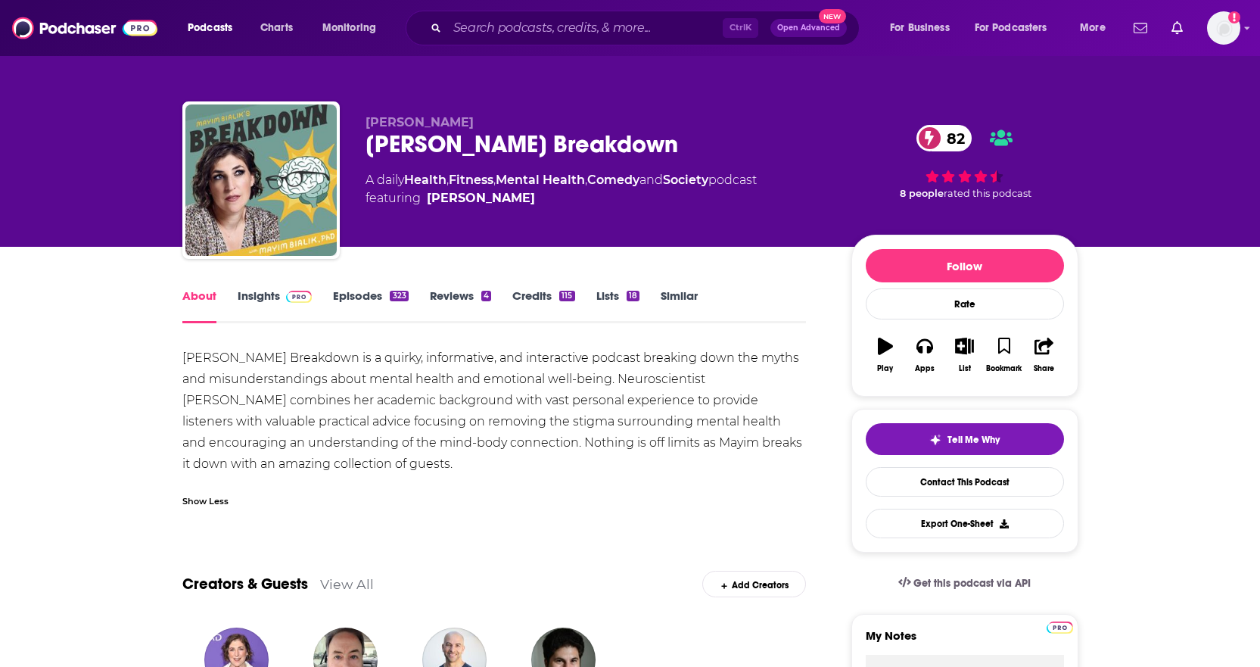
click at [259, 297] on link "Insights" at bounding box center [275, 305] width 75 height 35
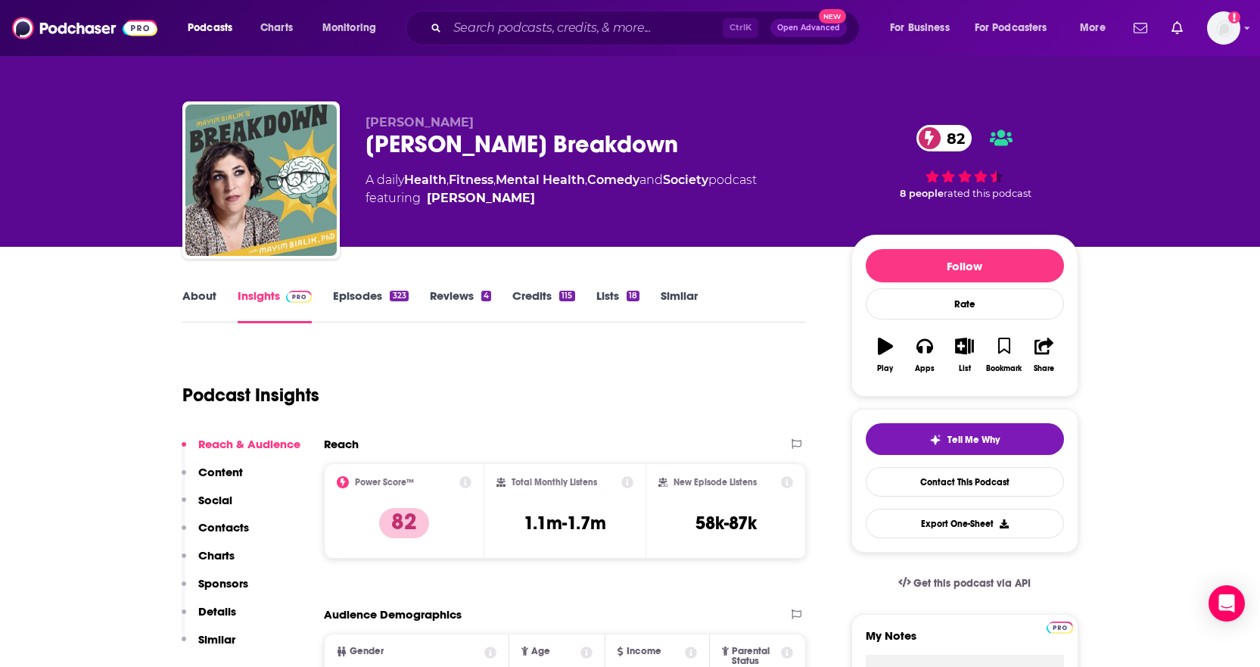
click at [352, 290] on link "Episodes 323" at bounding box center [370, 305] width 75 height 35
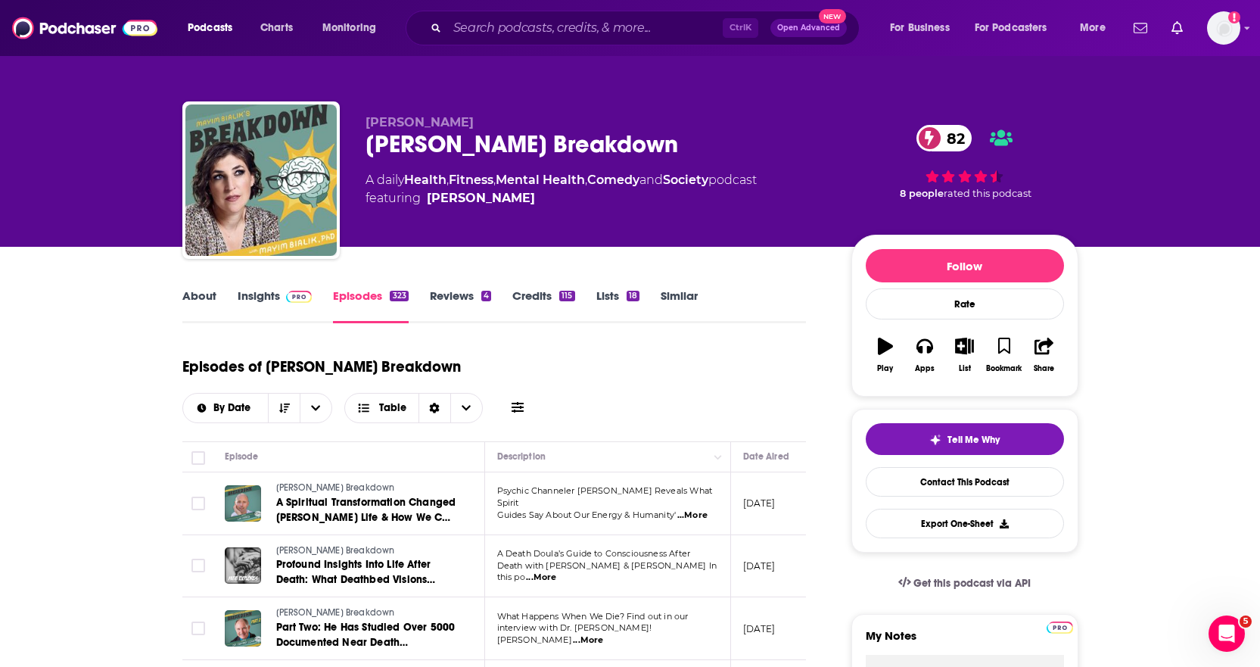
click at [280, 298] on span at bounding box center [296, 295] width 33 height 14
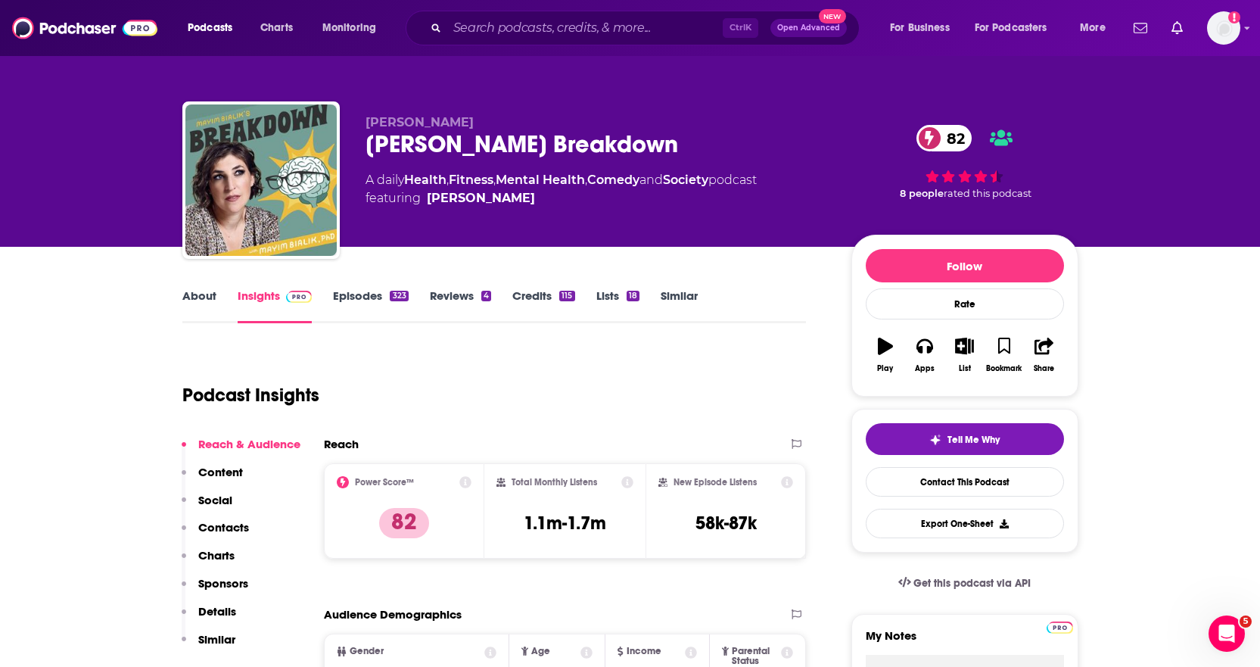
click at [541, 136] on div "Mayim Bialik's Breakdown 82" at bounding box center [597, 144] width 462 height 30
click at [407, 126] on span "Mayim Bialik" at bounding box center [420, 122] width 108 height 14
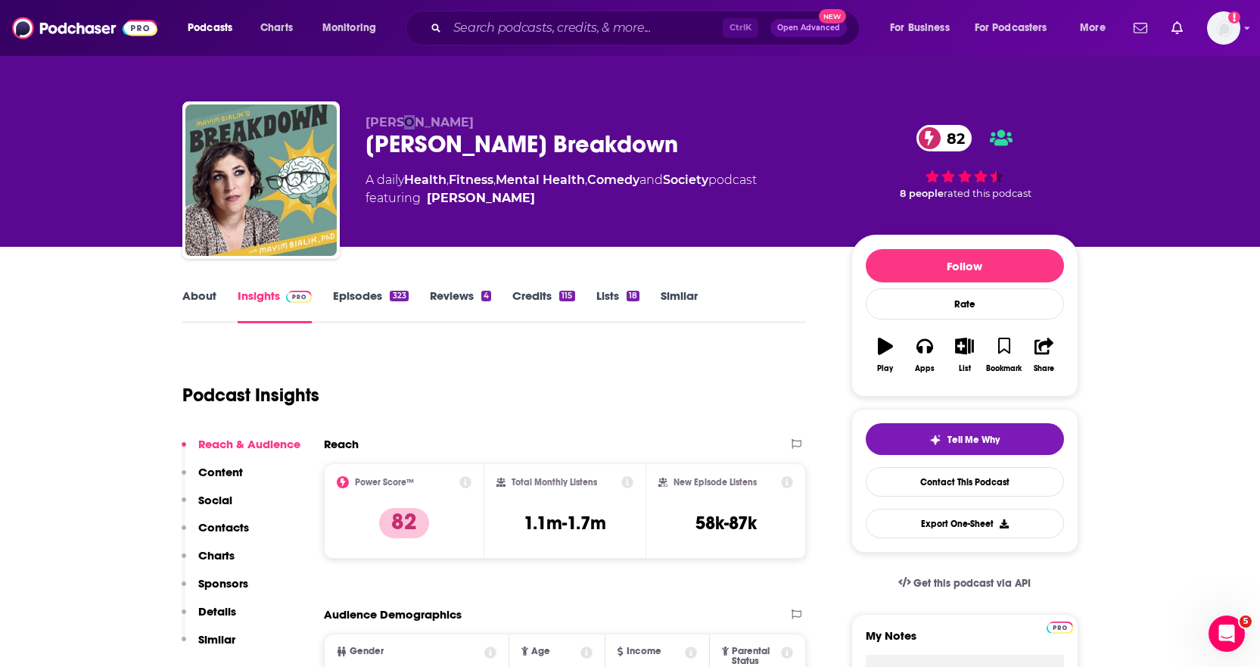
click at [407, 126] on span "Mayim Bialik" at bounding box center [420, 122] width 108 height 14
